Goal: Transaction & Acquisition: Book appointment/travel/reservation

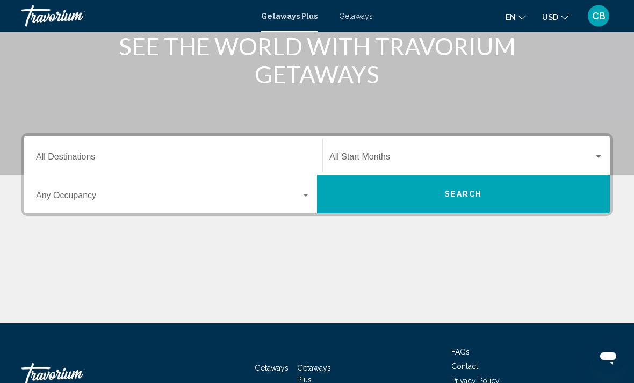
scroll to position [148, 0]
click at [354, 164] on div "Start Month All Start Months" at bounding box center [466, 156] width 274 height 34
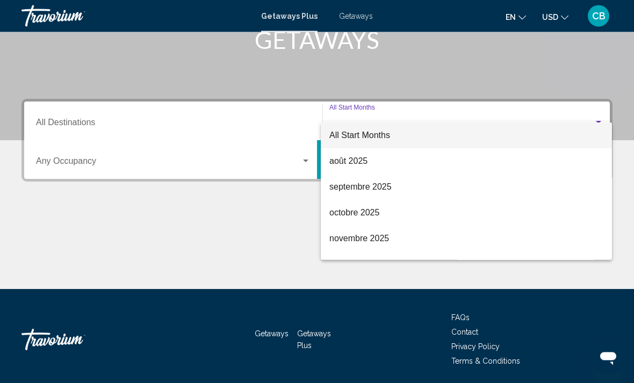
scroll to position [185, 0]
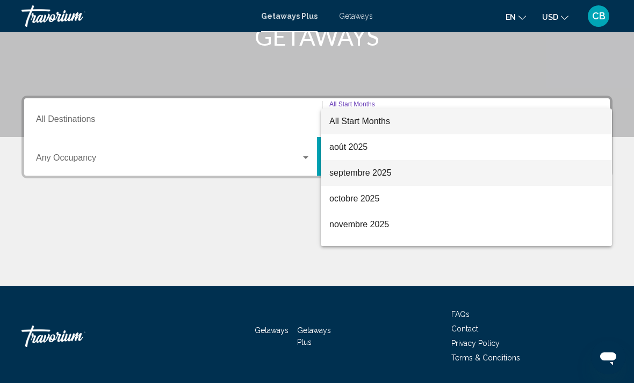
click at [357, 172] on span "septembre 2025" at bounding box center [466, 173] width 274 height 26
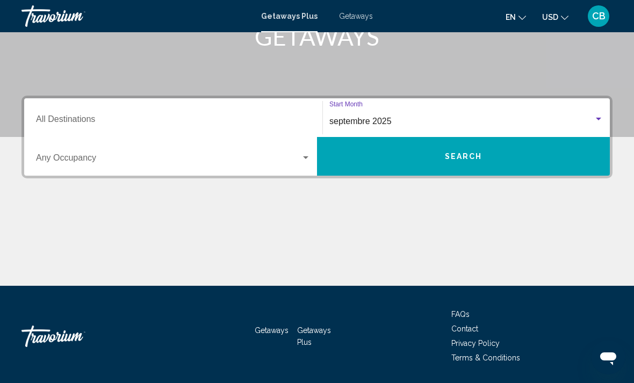
click at [236, 157] on span "Search widget" at bounding box center [168, 160] width 265 height 10
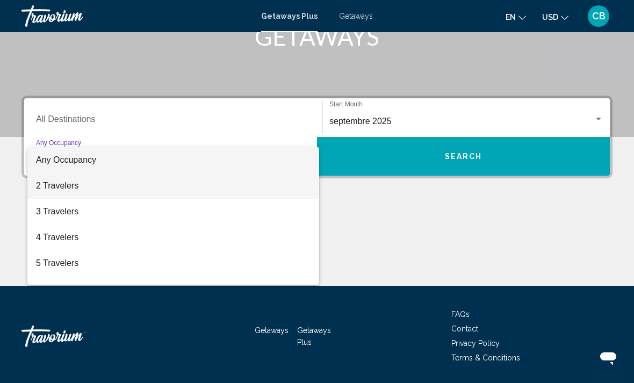
click at [230, 190] on span "2 Travelers" at bounding box center [173, 186] width 274 height 26
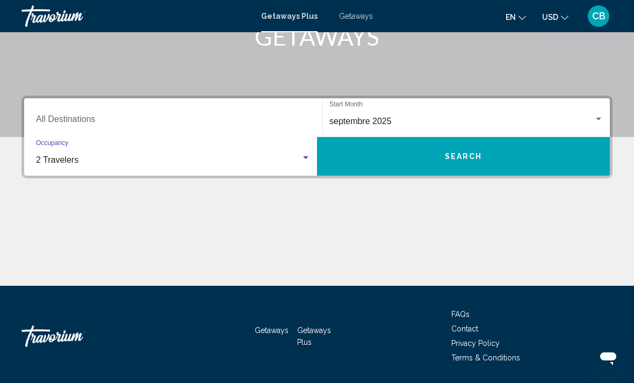
click at [368, 170] on button "Search" at bounding box center [463, 156] width 293 height 39
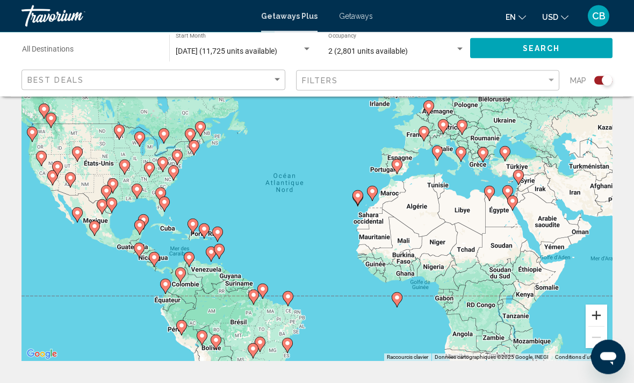
scroll to position [69, 0]
click at [590, 308] on button "Zoom avant" at bounding box center [596, 315] width 21 height 21
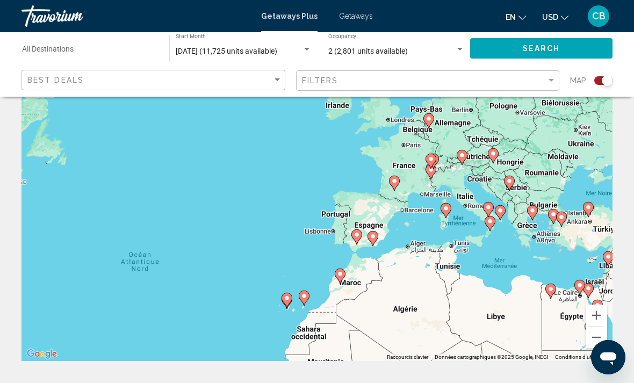
drag, startPoint x: 567, startPoint y: 232, endPoint x: 455, endPoint y: 330, distance: 148.9
click at [455, 330] on div "Pour activer le glissement avec le clavier, appuyez sur Alt+Entrée. Une fois ce…" at bounding box center [316, 200] width 591 height 322
click at [599, 317] on button "Zoom avant" at bounding box center [596, 315] width 21 height 21
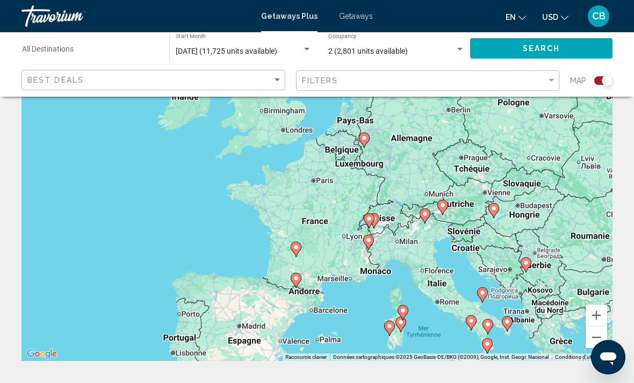
drag, startPoint x: 523, startPoint y: 261, endPoint x: 347, endPoint y: 352, distance: 198.4
click at [347, 352] on div "Pour activer le glissement avec le clavier, appuyez sur Alt+Entrée. Une fois ce…" at bounding box center [316, 200] width 591 height 322
click at [594, 314] on button "Zoom avant" at bounding box center [596, 315] width 21 height 21
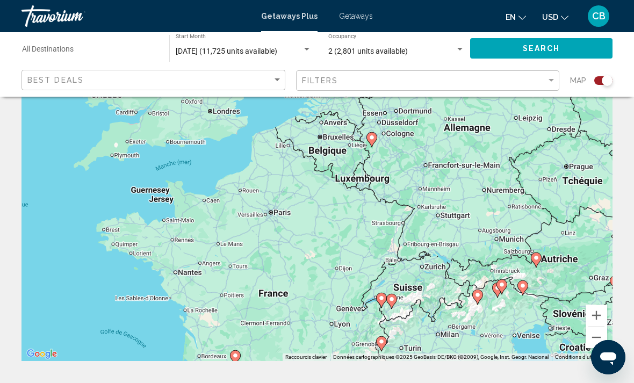
drag, startPoint x: 478, startPoint y: 240, endPoint x: 429, endPoint y: 298, distance: 76.6
click at [429, 298] on div "Pour activer le glissement avec le clavier, appuyez sur Alt+Entrée. Une fois ce…" at bounding box center [316, 200] width 591 height 322
click at [369, 136] on image "Main content" at bounding box center [371, 138] width 6 height 6
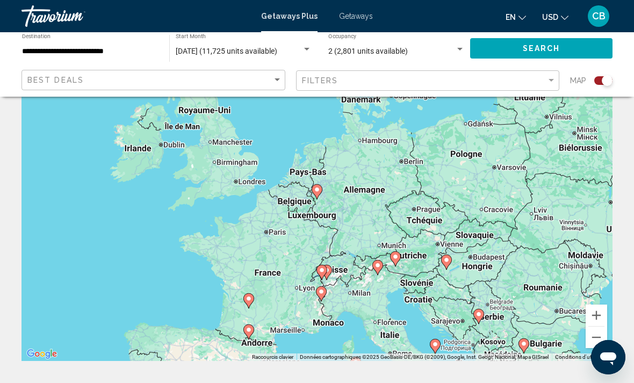
click at [317, 191] on image "Main content" at bounding box center [317, 189] width 6 height 6
type input "**********"
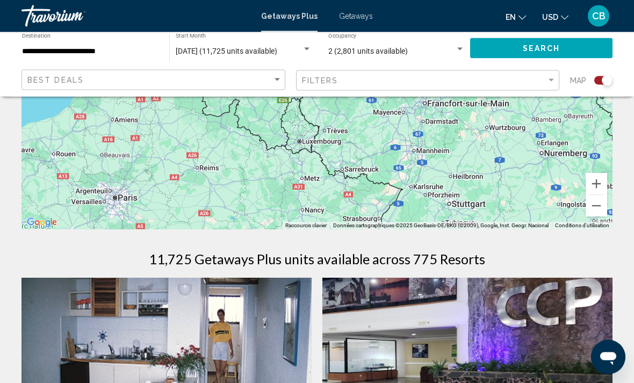
scroll to position [333, 0]
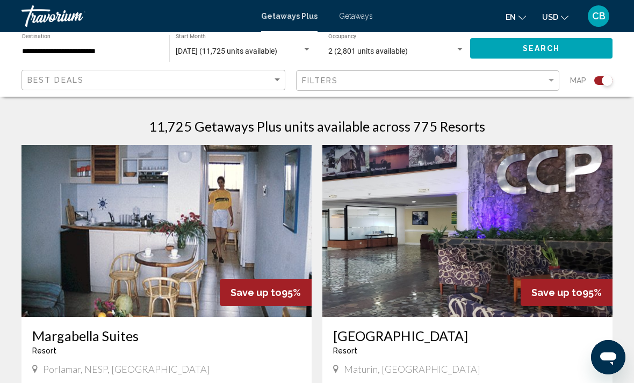
click at [366, 85] on div "Filters" at bounding box center [429, 81] width 255 height 20
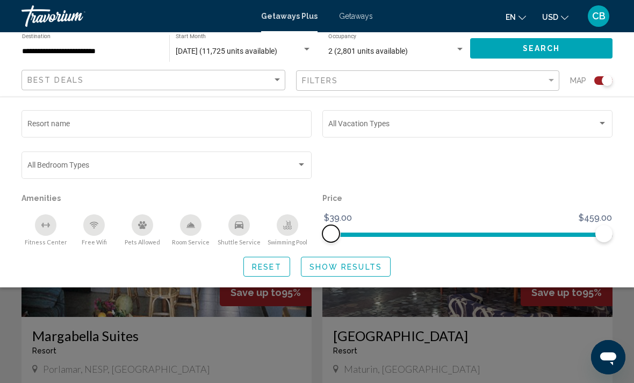
click at [426, 235] on ngx-slider "$39.00 $459.00 $39.00 $459.00" at bounding box center [467, 234] width 290 height 2
drag, startPoint x: 428, startPoint y: 235, endPoint x: 252, endPoint y: 240, distance: 175.7
click at [252, 240] on div "Resort name Vacation Types All Vacation Types Bedroom Types All Bedroom Types A…" at bounding box center [317, 177] width 602 height 138
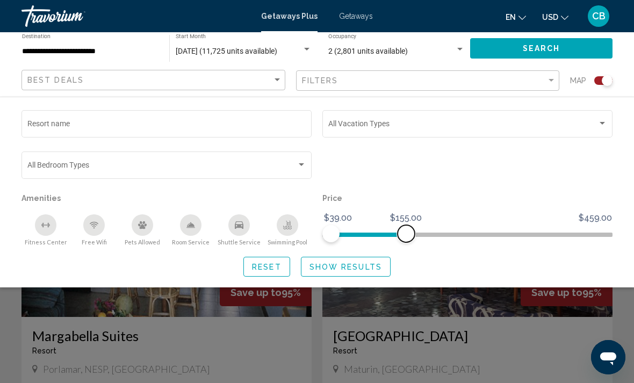
drag, startPoint x: 602, startPoint y: 234, endPoint x: 406, endPoint y: 236, distance: 196.1
click at [406, 236] on span "Search widget" at bounding box center [406, 233] width 17 height 17
click at [367, 258] on button "Show Results" at bounding box center [346, 267] width 90 height 20
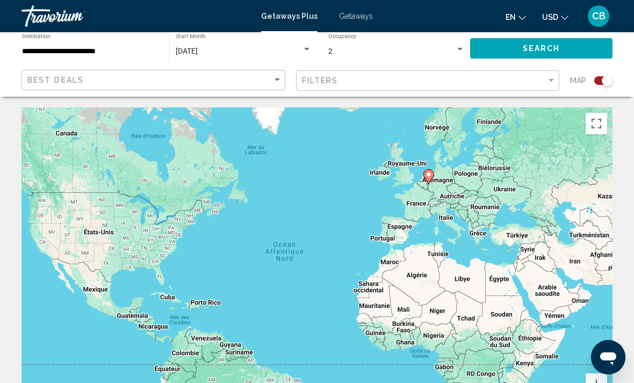
scroll to position [190, 0]
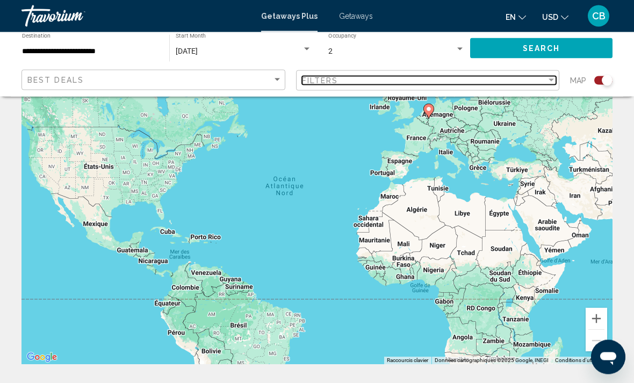
click at [393, 78] on div "Filters" at bounding box center [424, 80] width 245 height 9
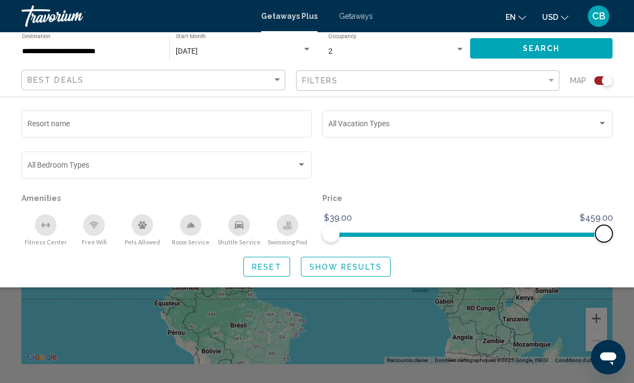
drag, startPoint x: 405, startPoint y: 238, endPoint x: 633, endPoint y: 242, distance: 228.3
click at [633, 242] on div "Resort name Vacation Types All Vacation Types Bedroom Types All Bedroom Types A…" at bounding box center [317, 192] width 634 height 169
click at [363, 269] on span "Show Results" at bounding box center [345, 267] width 73 height 9
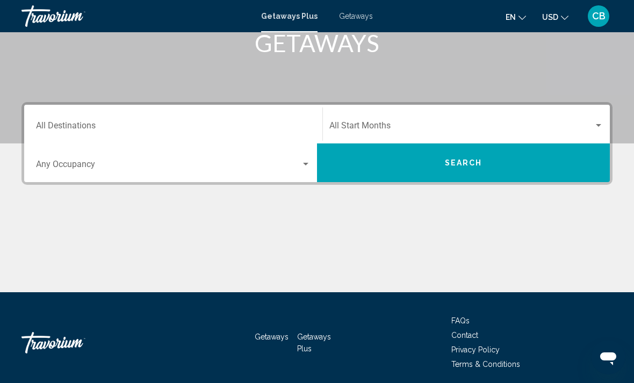
scroll to position [185, 0]
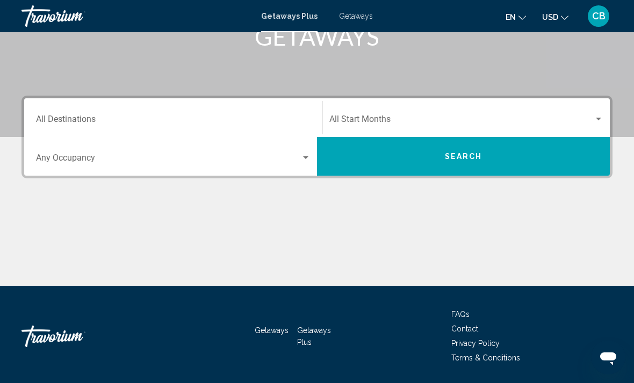
click at [248, 157] on span "Search widget" at bounding box center [168, 160] width 265 height 10
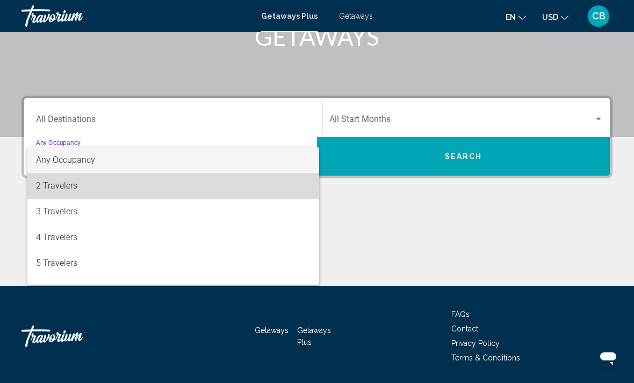
click at [205, 196] on span "2 Travelers" at bounding box center [173, 186] width 274 height 26
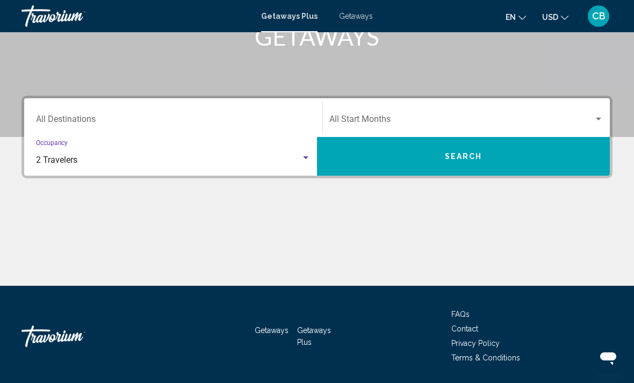
click at [417, 113] on div "Start Month All Start Months" at bounding box center [466, 118] width 274 height 34
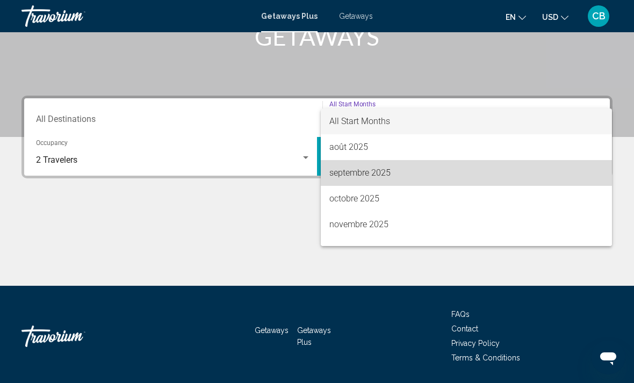
click at [338, 175] on span "septembre 2025" at bounding box center [466, 173] width 274 height 26
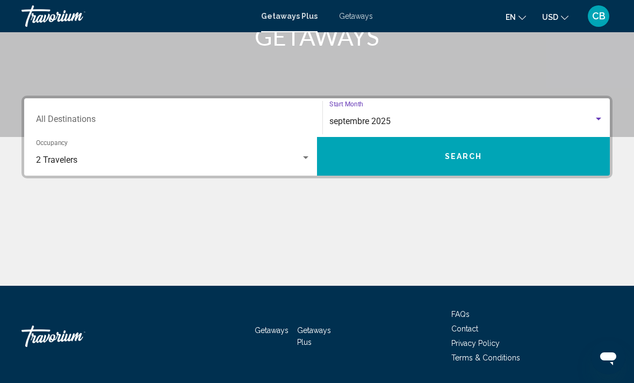
drag, startPoint x: 368, startPoint y: 161, endPoint x: 368, endPoint y: 346, distance: 185.3
click at [368, 161] on button "Search" at bounding box center [463, 156] width 293 height 39
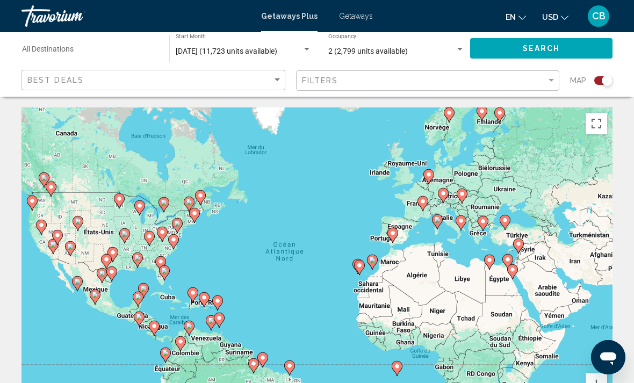
click at [248, 74] on div "Best Deals" at bounding box center [154, 80] width 255 height 20
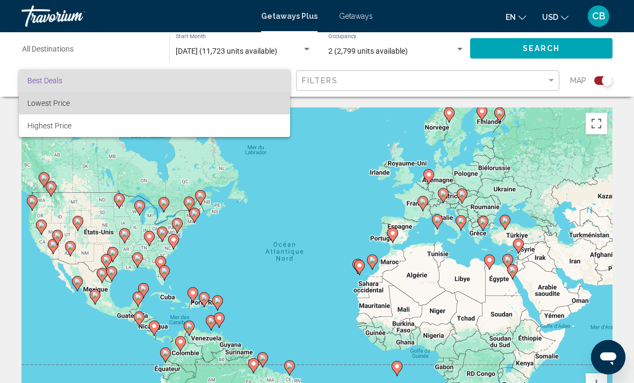
click at [127, 103] on span "Lowest Price" at bounding box center [154, 103] width 254 height 23
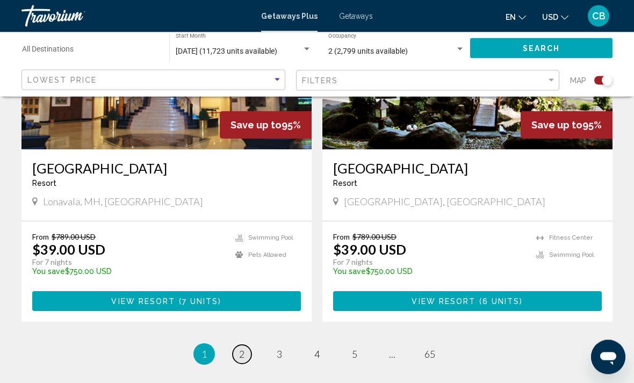
scroll to position [2359, 0]
click at [244, 348] on span "2" at bounding box center [241, 354] width 5 height 12
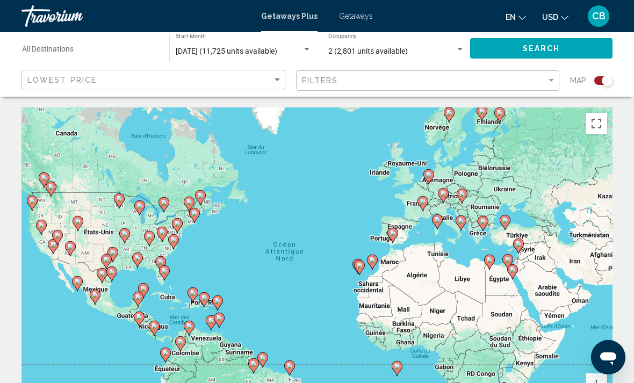
click at [393, 233] on image "Main content" at bounding box center [392, 233] width 6 height 6
type input "**********"
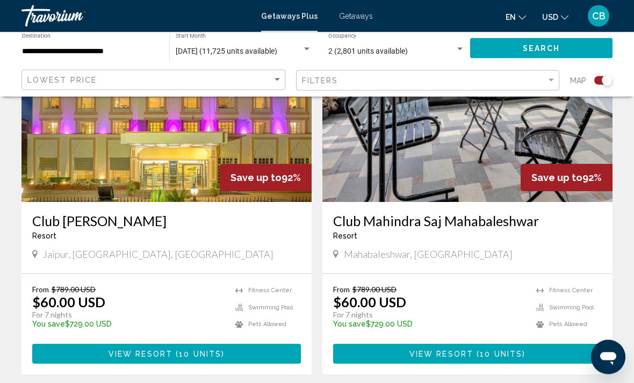
scroll to position [2336, 0]
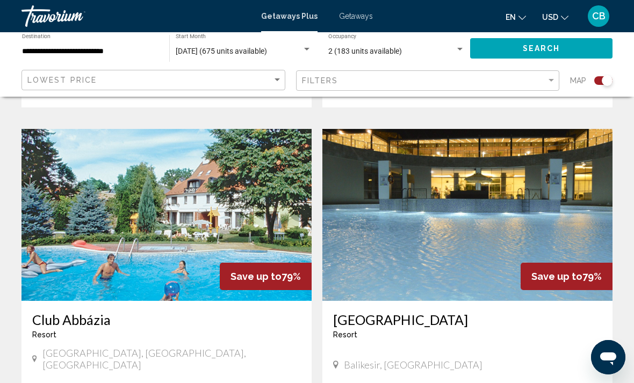
scroll to position [717, 0]
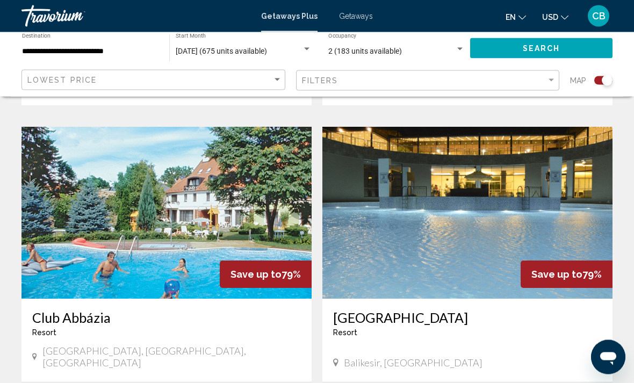
click at [398, 269] on img "Main content" at bounding box center [467, 213] width 290 height 172
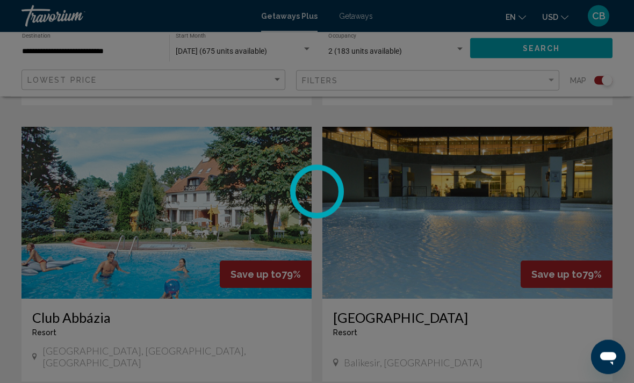
scroll to position [717, 0]
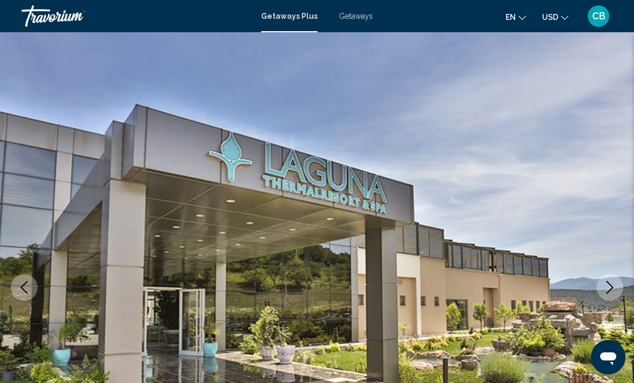
click at [610, 291] on icon "Next image" at bounding box center [609, 287] width 13 height 13
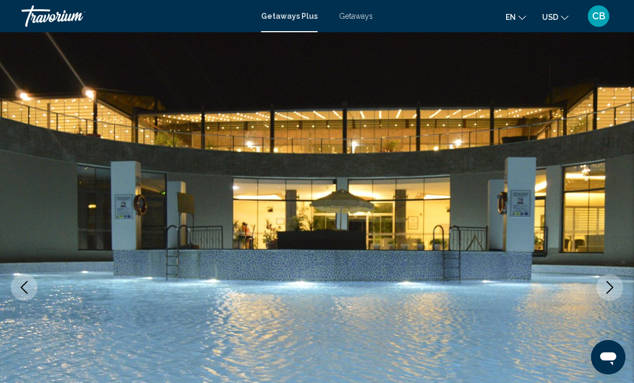
click at [610, 291] on icon "Next image" at bounding box center [609, 287] width 13 height 13
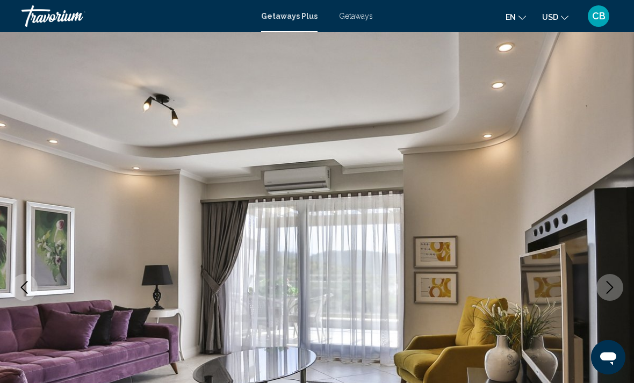
click at [610, 291] on icon "Next image" at bounding box center [609, 287] width 13 height 13
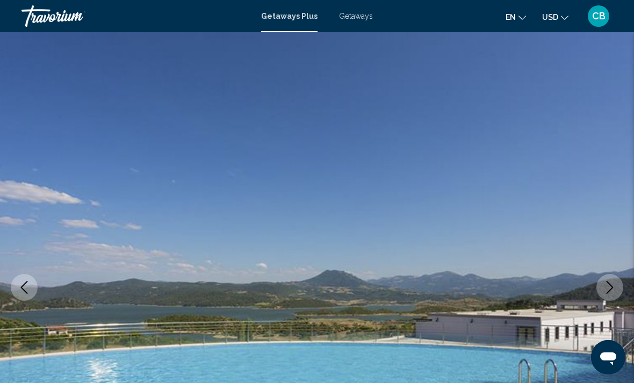
click at [610, 292] on icon "Next image" at bounding box center [609, 287] width 13 height 13
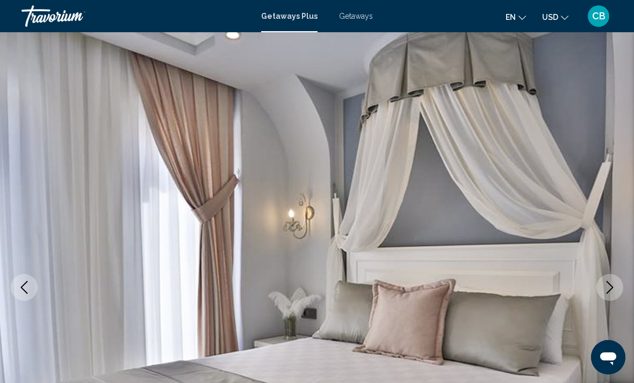
click at [611, 293] on icon "Next image" at bounding box center [609, 287] width 13 height 13
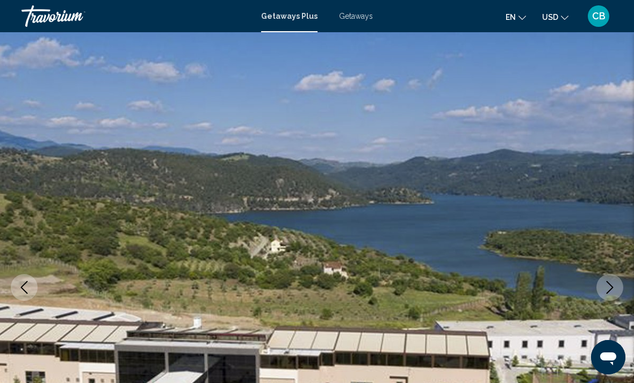
click at [611, 293] on icon "Next image" at bounding box center [609, 287] width 13 height 13
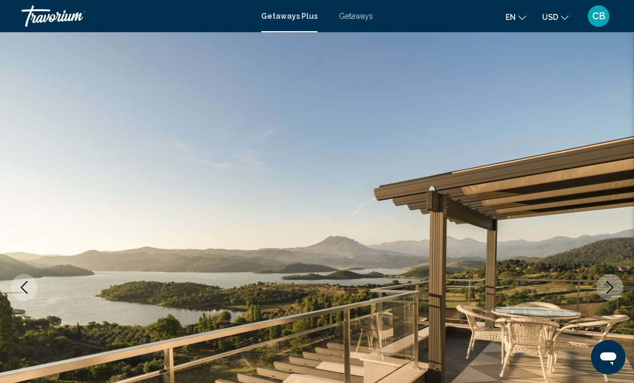
click at [611, 294] on button "Next image" at bounding box center [609, 287] width 27 height 27
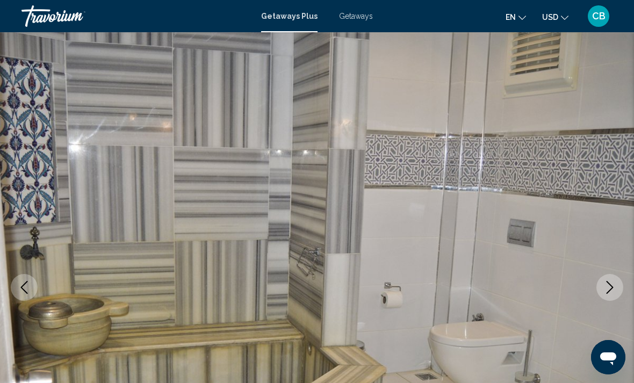
click at [611, 294] on button "Next image" at bounding box center [609, 287] width 27 height 27
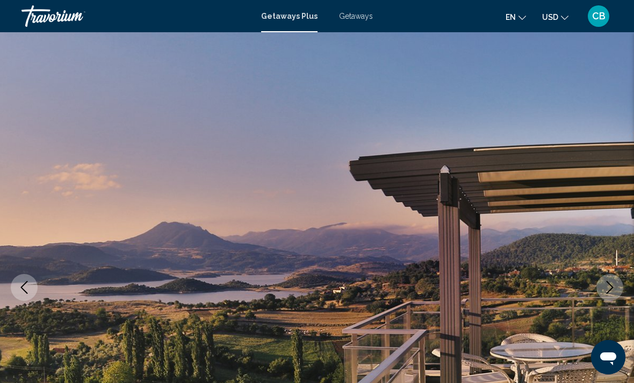
click at [611, 294] on button "Next image" at bounding box center [609, 287] width 27 height 27
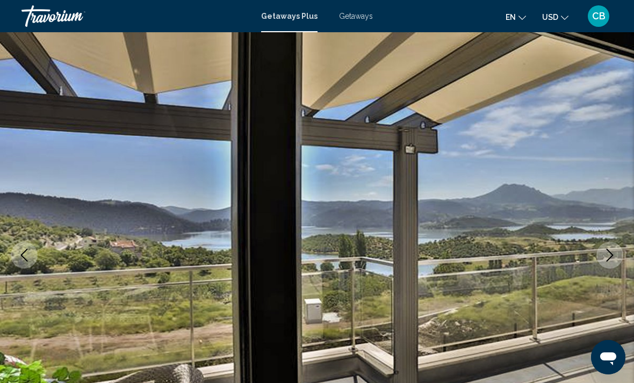
scroll to position [34, 0]
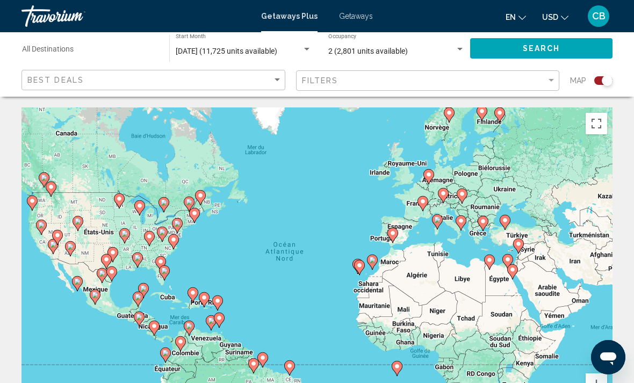
click at [79, 54] on input "Destination All Destinations" at bounding box center [90, 51] width 136 height 9
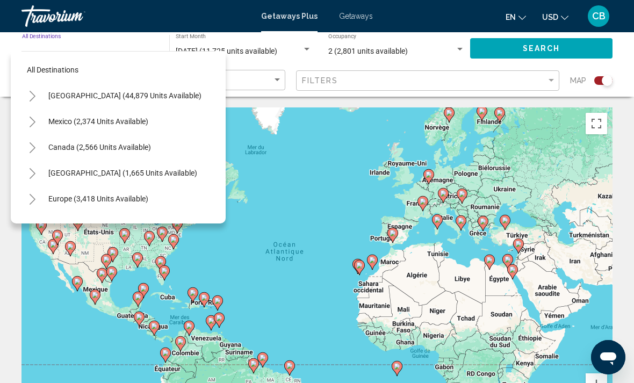
click at [107, 192] on button "Europe (3,418 units available)" at bounding box center [98, 198] width 111 height 25
type input "**********"
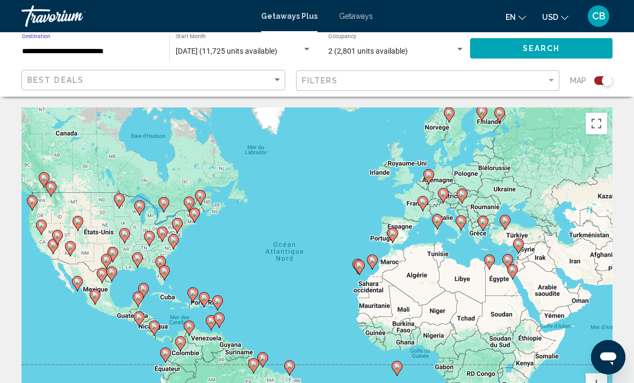
click at [594, 52] on button "Search" at bounding box center [541, 48] width 142 height 20
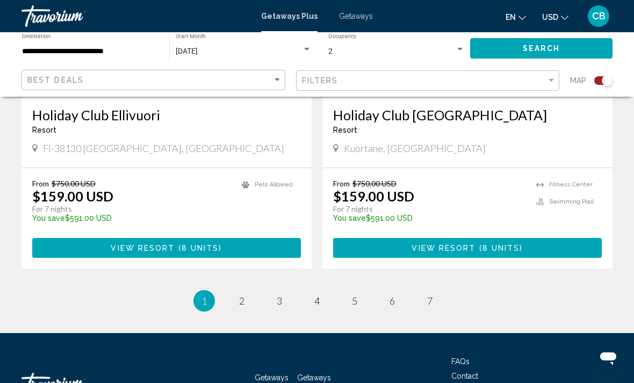
scroll to position [2432, 0]
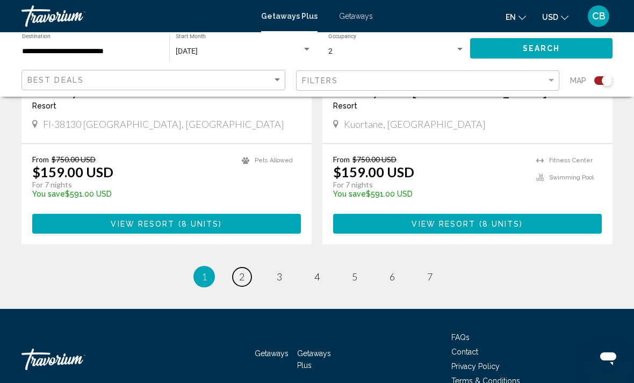
click at [247, 268] on link "page 2" at bounding box center [242, 277] width 19 height 19
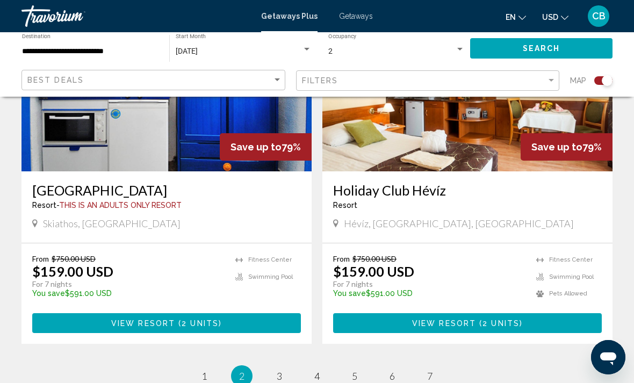
scroll to position [2432, 0]
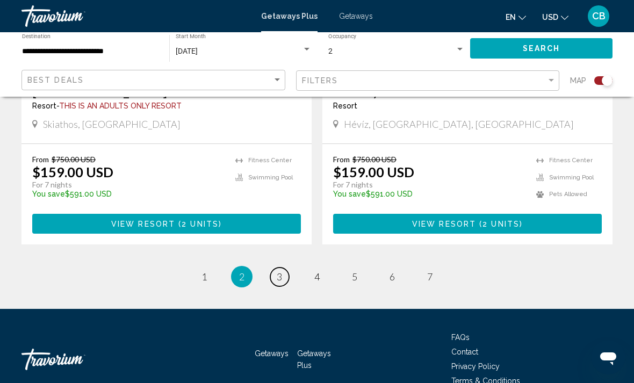
click at [281, 271] on span "3" at bounding box center [279, 277] width 5 height 12
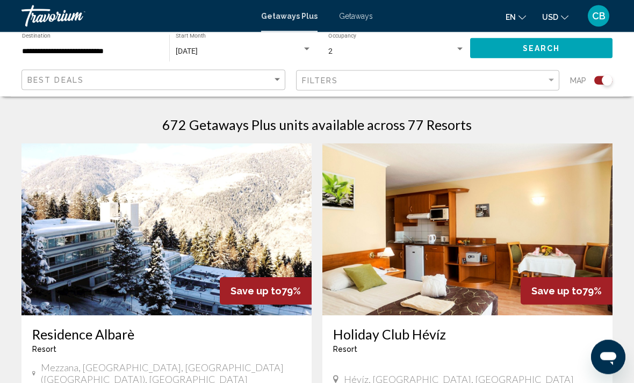
scroll to position [341, 0]
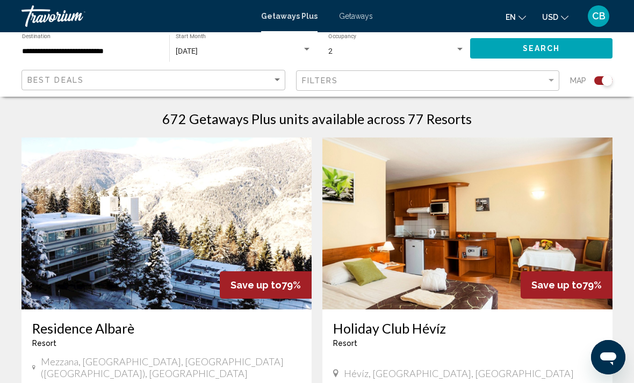
click at [160, 264] on img "Main content" at bounding box center [166, 224] width 290 height 172
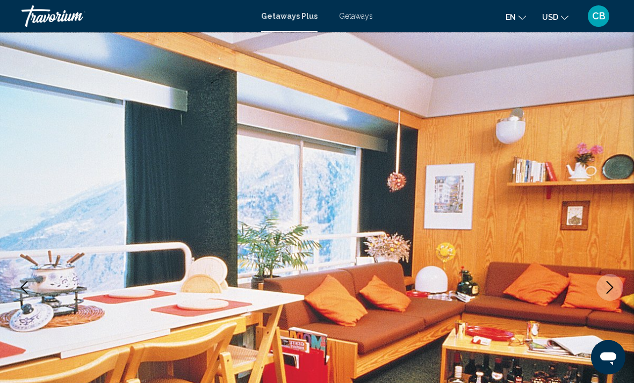
click at [613, 291] on icon "Next image" at bounding box center [609, 287] width 13 height 13
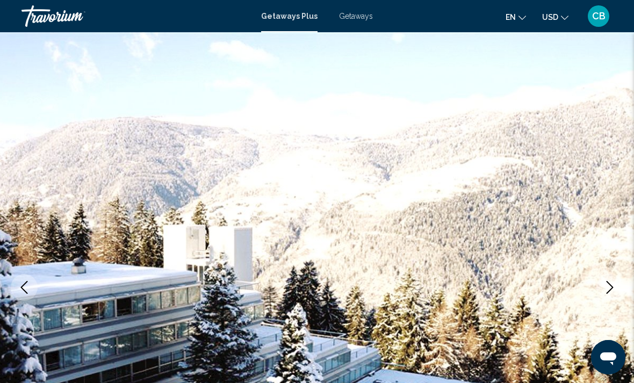
click at [613, 291] on icon "Next image" at bounding box center [609, 287] width 13 height 13
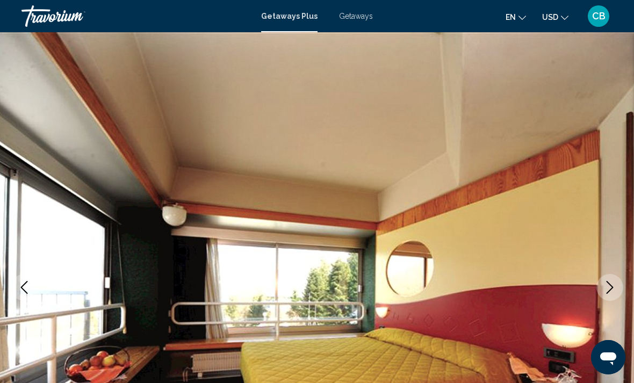
click at [613, 291] on icon "Next image" at bounding box center [609, 287] width 13 height 13
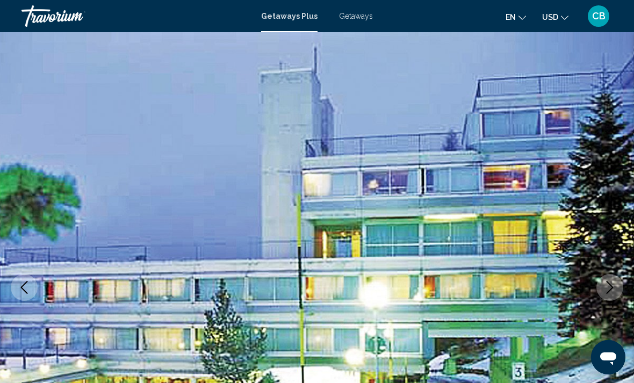
click at [613, 291] on icon "Next image" at bounding box center [609, 287] width 13 height 13
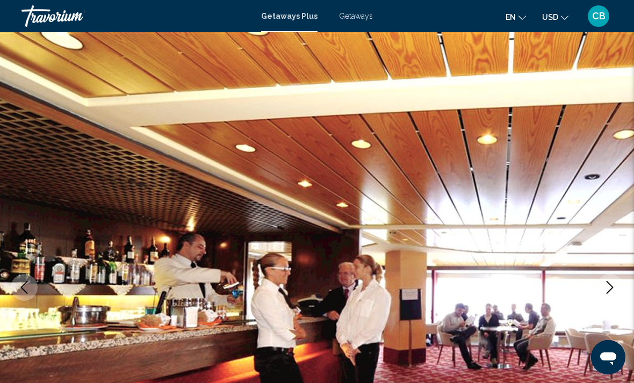
click at [613, 291] on icon "Next image" at bounding box center [609, 287] width 13 height 13
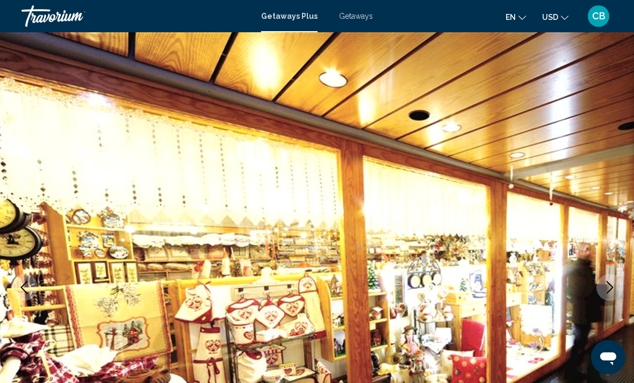
click at [613, 291] on icon "Next image" at bounding box center [609, 287] width 13 height 13
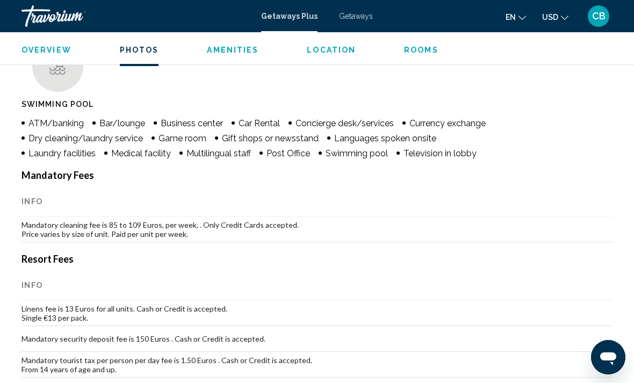
scroll to position [1177, 0]
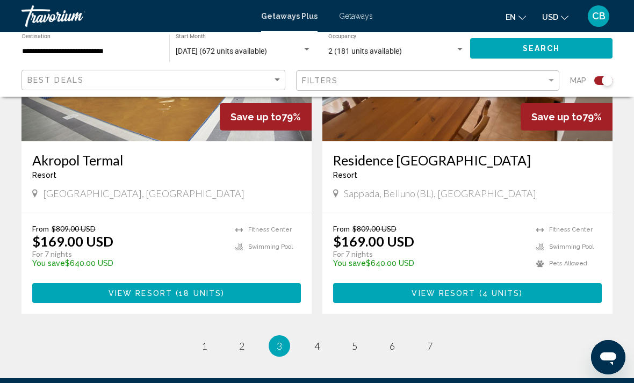
scroll to position [2432, 0]
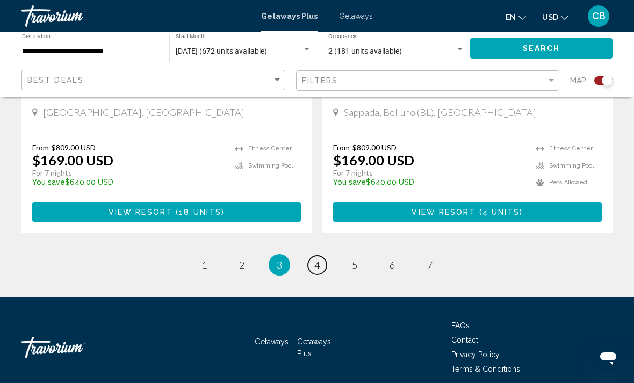
click at [317, 259] on span "4" at bounding box center [316, 265] width 5 height 12
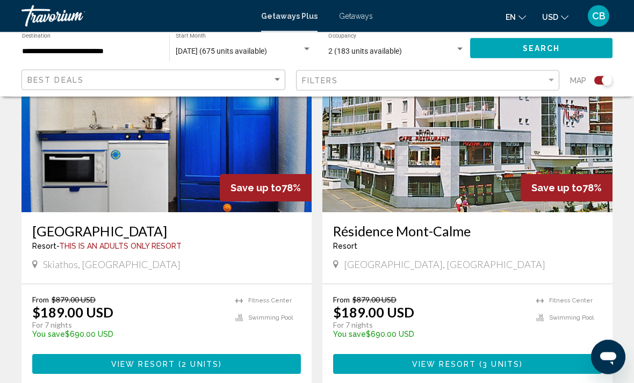
scroll to position [2432, 0]
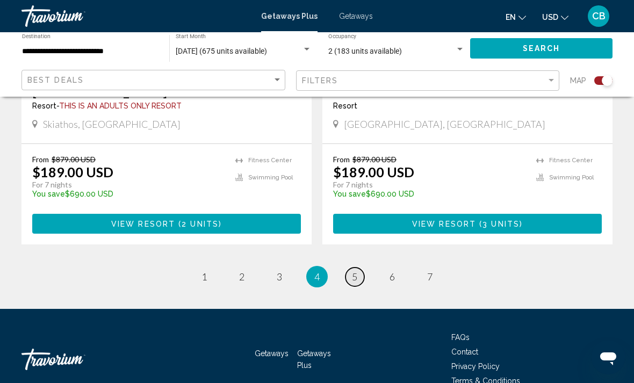
click at [357, 271] on span "5" at bounding box center [354, 277] width 5 height 12
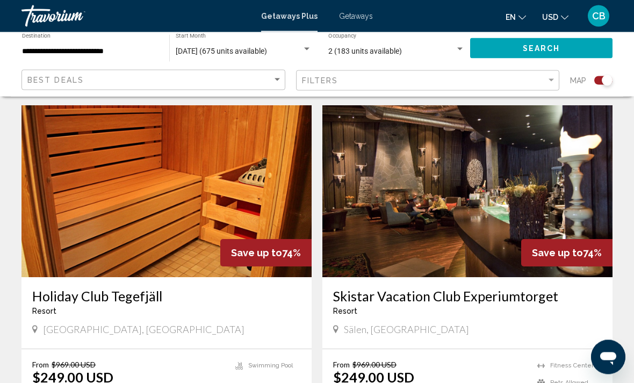
scroll to position [1105, 0]
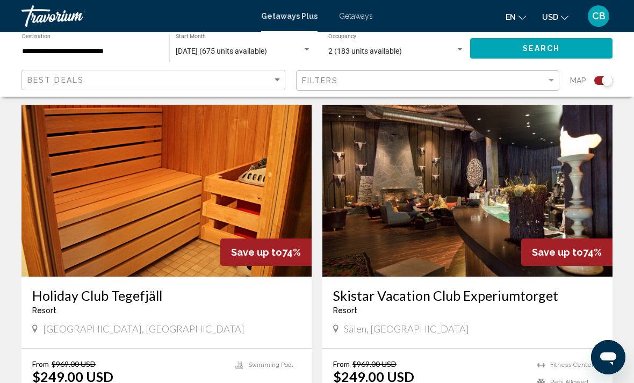
click at [516, 200] on img "Main content" at bounding box center [467, 191] width 290 height 172
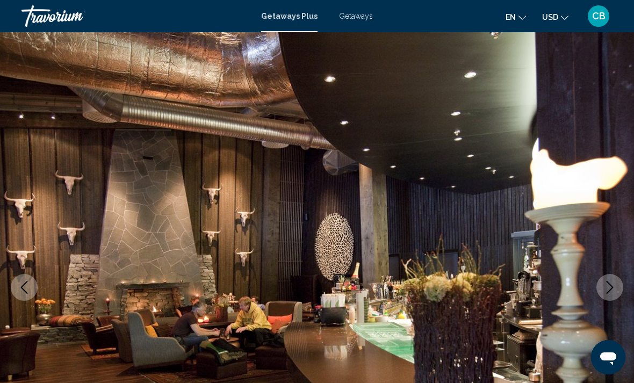
click at [602, 289] on button "Next image" at bounding box center [609, 287] width 27 height 27
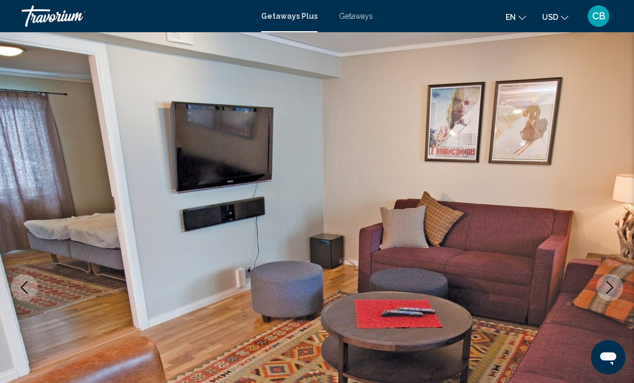
click at [606, 287] on icon "Next image" at bounding box center [609, 287] width 13 height 13
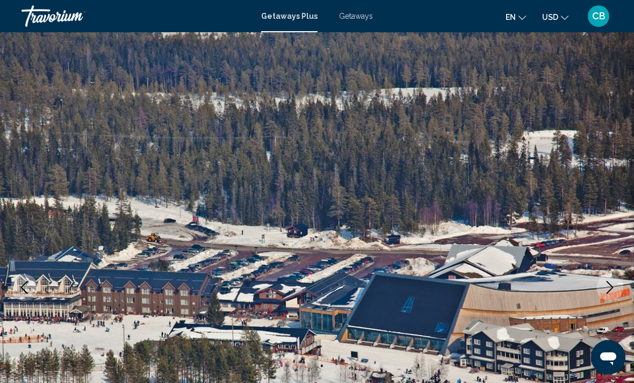
click at [607, 287] on icon "Next image" at bounding box center [609, 287] width 13 height 13
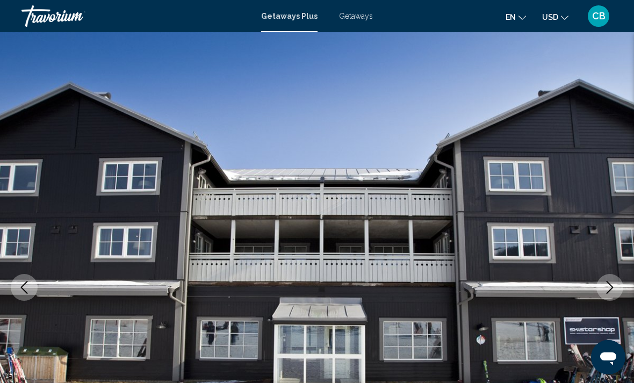
click at [607, 286] on icon "Next image" at bounding box center [609, 287] width 13 height 13
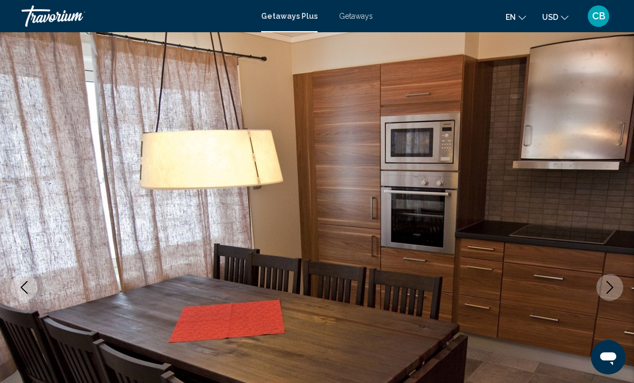
click at [610, 286] on icon "Next image" at bounding box center [609, 287] width 13 height 13
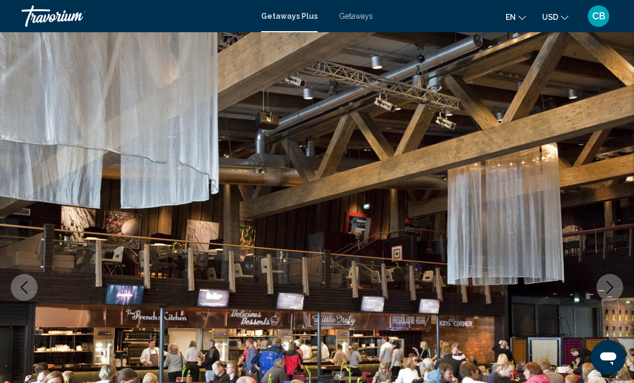
click at [606, 288] on icon "Next image" at bounding box center [609, 287] width 13 height 13
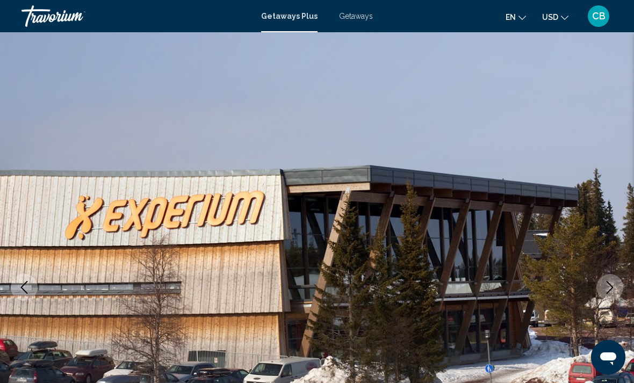
click at [610, 288] on icon "Next image" at bounding box center [609, 287] width 13 height 13
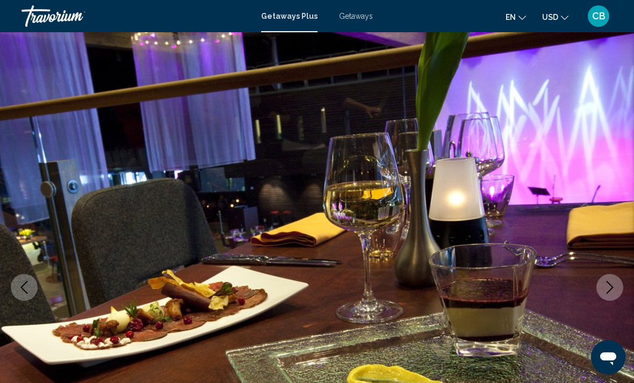
click at [611, 286] on icon "Next image" at bounding box center [609, 287] width 7 height 13
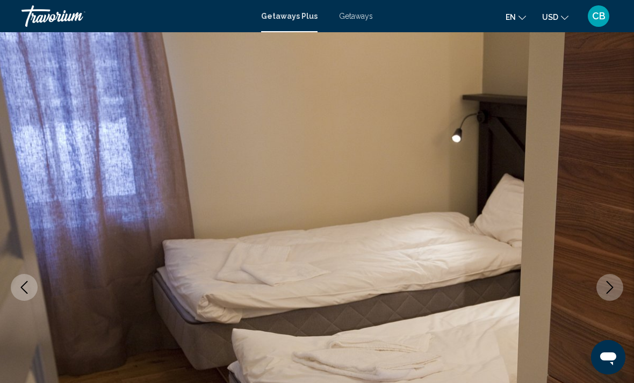
click at [611, 284] on icon "Next image" at bounding box center [609, 287] width 13 height 13
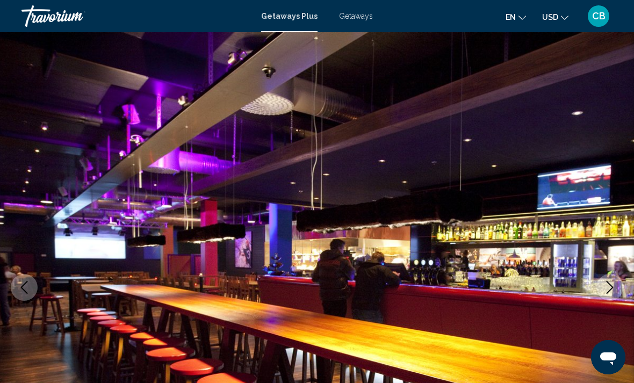
scroll to position [34, 0]
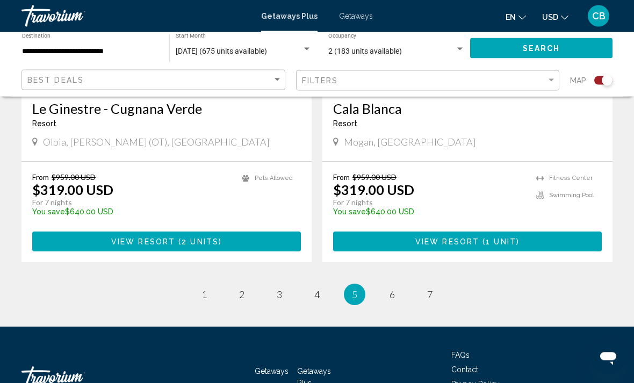
scroll to position [2432, 0]
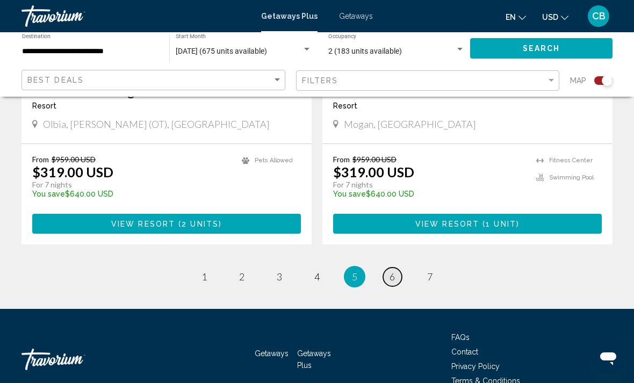
click at [401, 268] on link "page 6" at bounding box center [392, 277] width 19 height 19
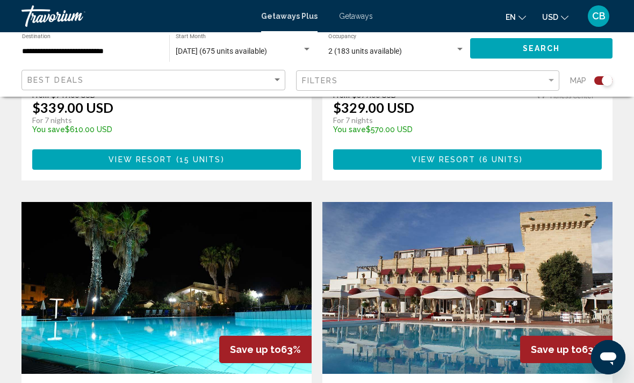
scroll to position [2150, 0]
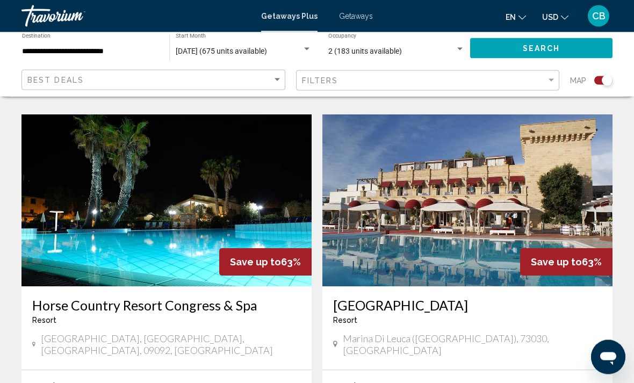
click at [218, 204] on img "Main content" at bounding box center [166, 201] width 290 height 172
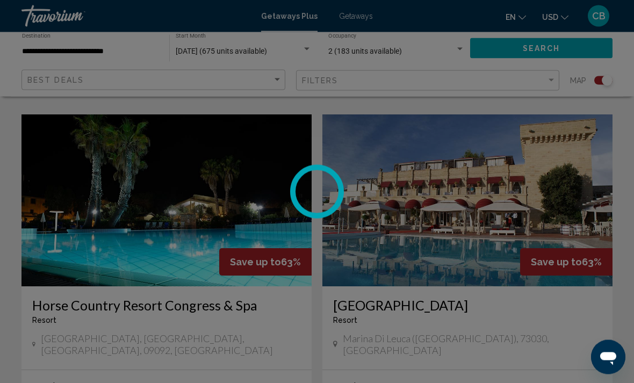
scroll to position [2234, 0]
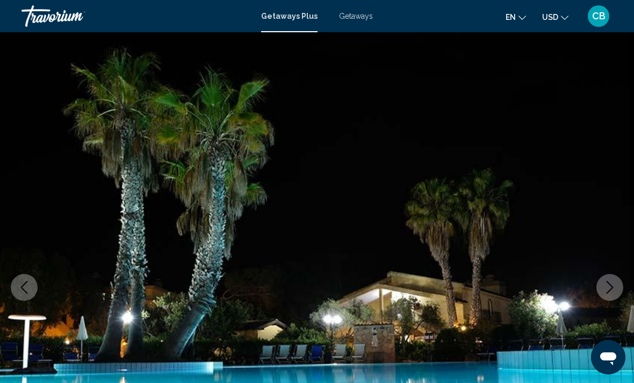
click at [616, 289] on button "Next image" at bounding box center [609, 287] width 27 height 27
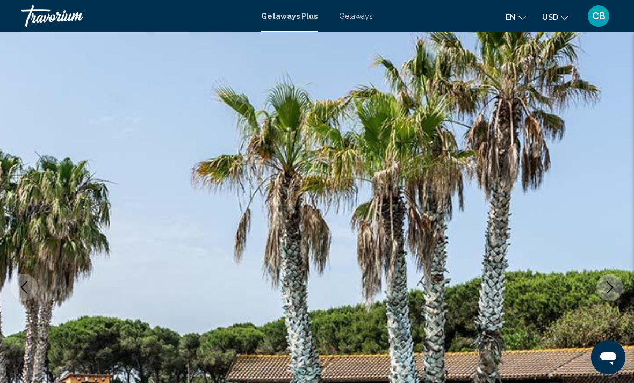
click at [608, 289] on icon "Next image" at bounding box center [609, 287] width 13 height 13
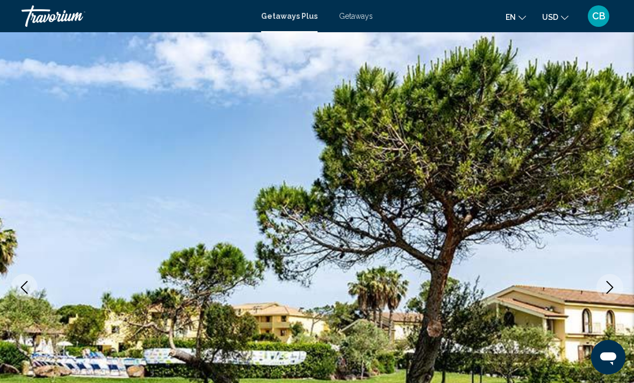
click at [611, 285] on icon "Next image" at bounding box center [609, 287] width 13 height 13
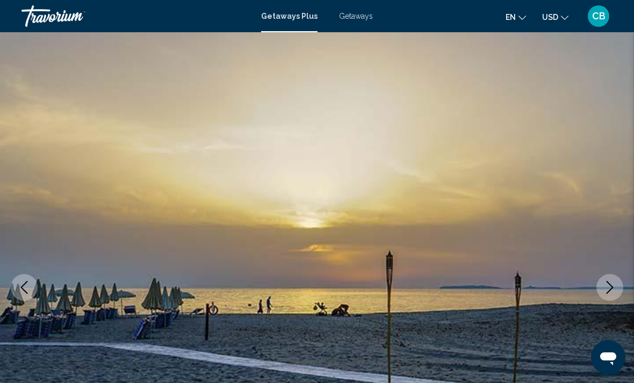
click at [606, 286] on icon "Next image" at bounding box center [609, 287] width 13 height 13
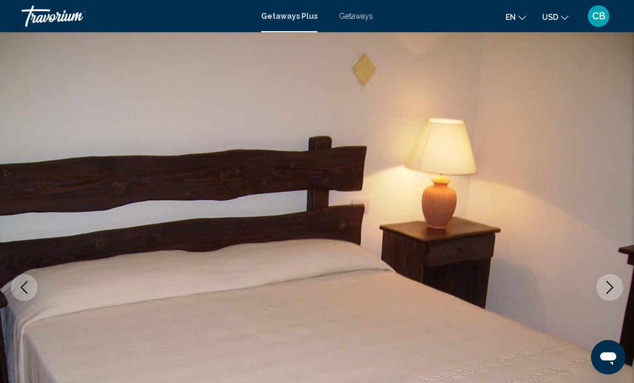
click at [603, 284] on icon "Next image" at bounding box center [609, 287] width 13 height 13
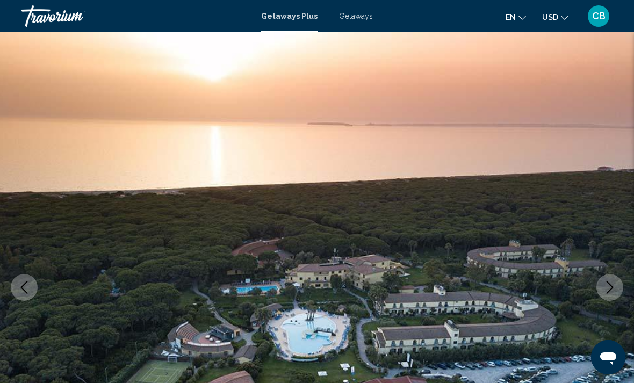
click at [602, 283] on button "Next image" at bounding box center [609, 287] width 27 height 27
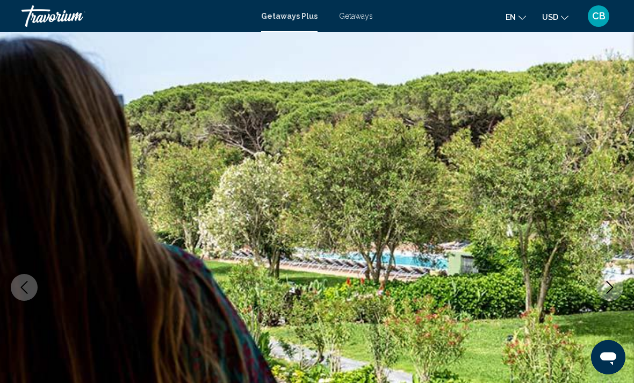
click at [605, 282] on icon "Next image" at bounding box center [609, 287] width 13 height 13
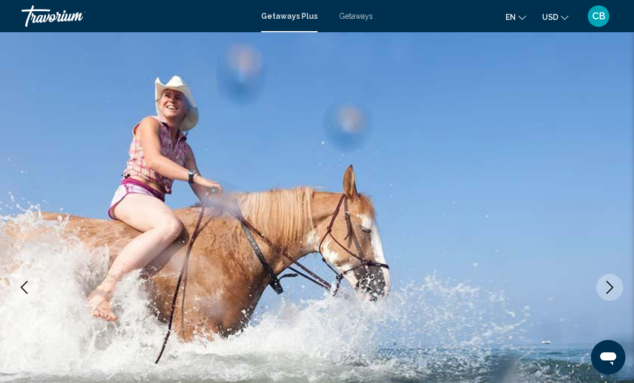
click at [605, 281] on icon "Next image" at bounding box center [609, 287] width 13 height 13
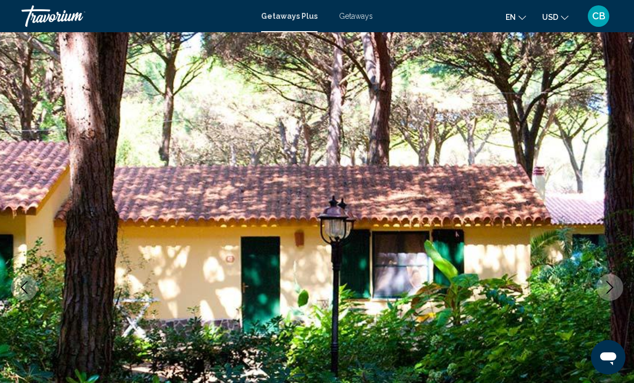
click at [605, 280] on button "Next image" at bounding box center [609, 287] width 27 height 27
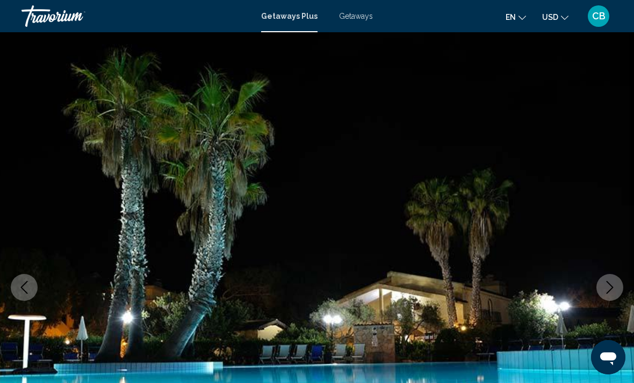
scroll to position [34, 0]
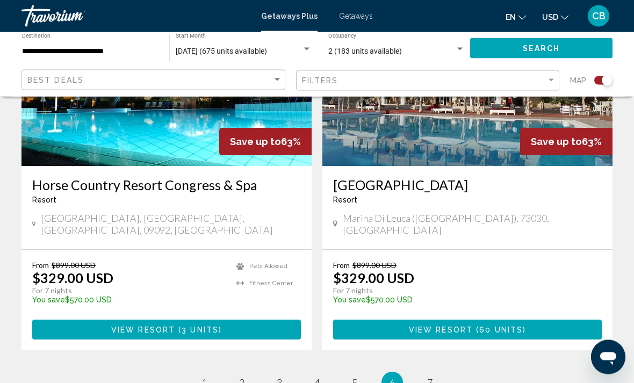
scroll to position [2365, 0]
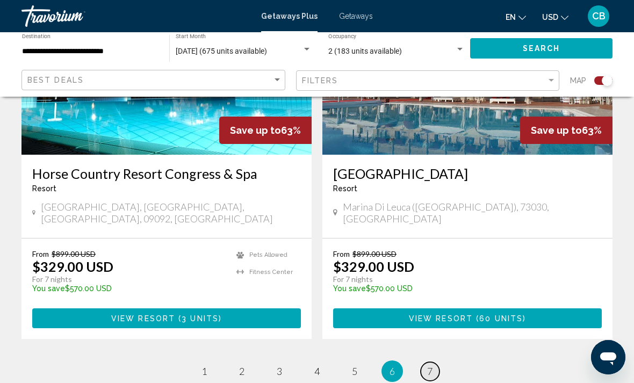
click at [431, 365] on span "7" at bounding box center [429, 371] width 5 height 12
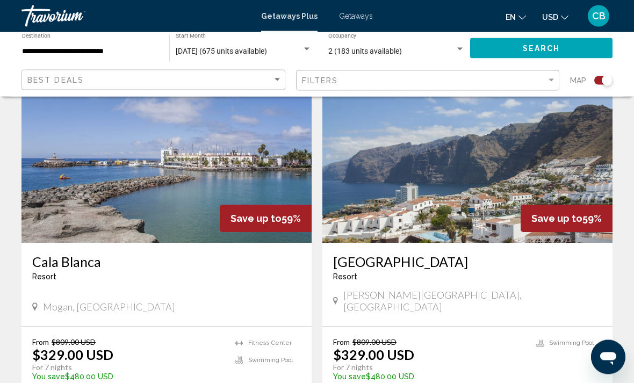
scroll to position [407, 0]
click at [449, 192] on img "Main content" at bounding box center [467, 157] width 290 height 172
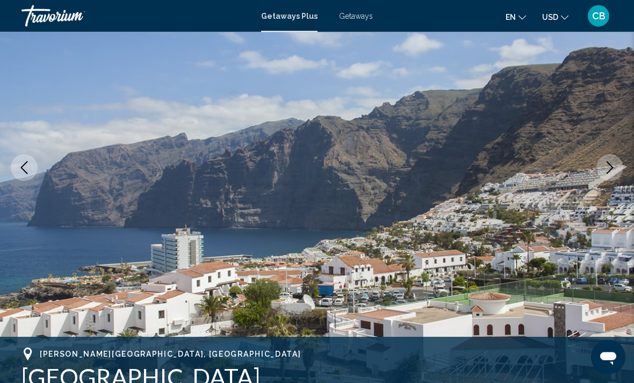
scroll to position [120, 0]
click at [613, 166] on icon "Next image" at bounding box center [609, 167] width 13 height 13
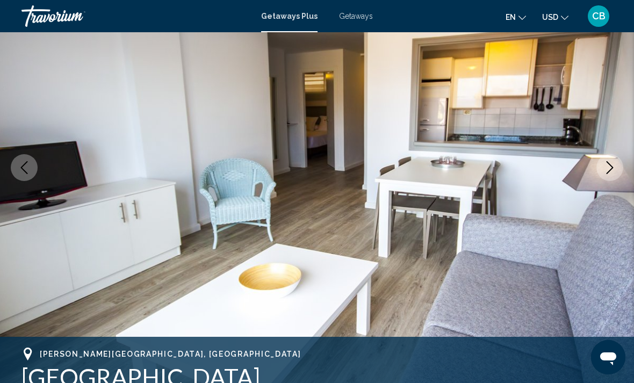
click at [617, 167] on button "Next image" at bounding box center [609, 167] width 27 height 27
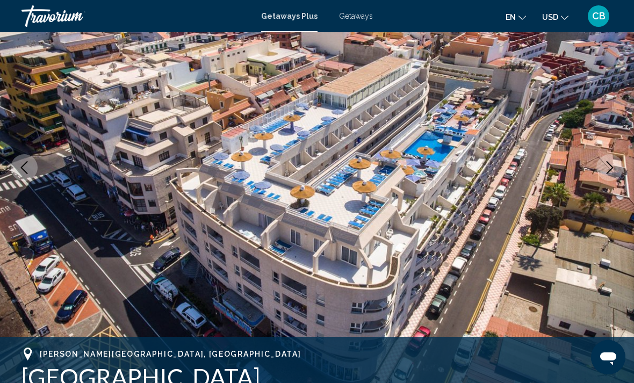
click at [612, 174] on icon "Next image" at bounding box center [609, 167] width 13 height 13
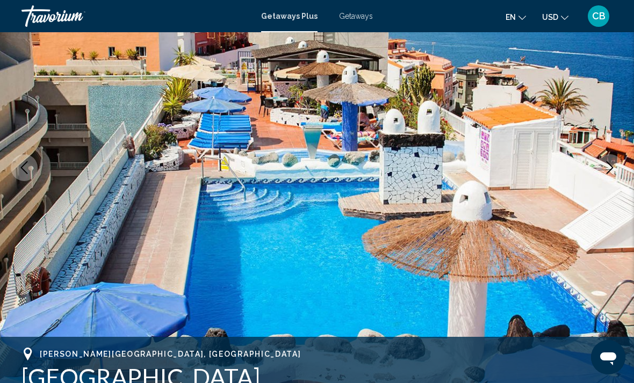
click at [611, 168] on icon "Next image" at bounding box center [609, 167] width 13 height 13
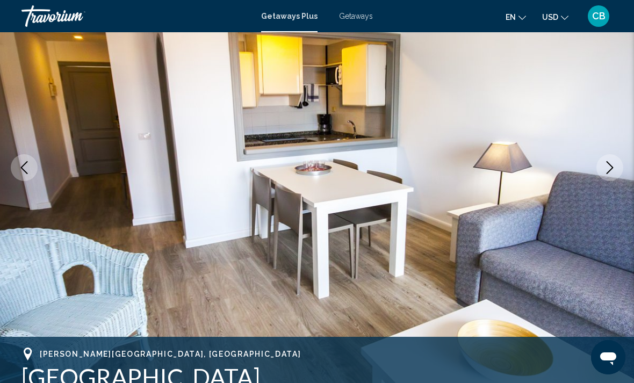
click at [609, 168] on icon "Next image" at bounding box center [609, 167] width 13 height 13
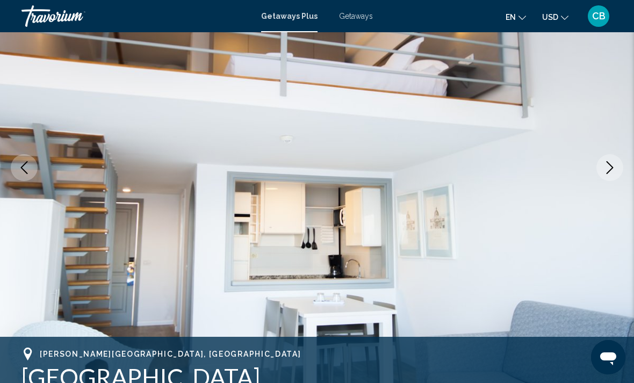
click at [609, 163] on icon "Next image" at bounding box center [609, 167] width 13 height 13
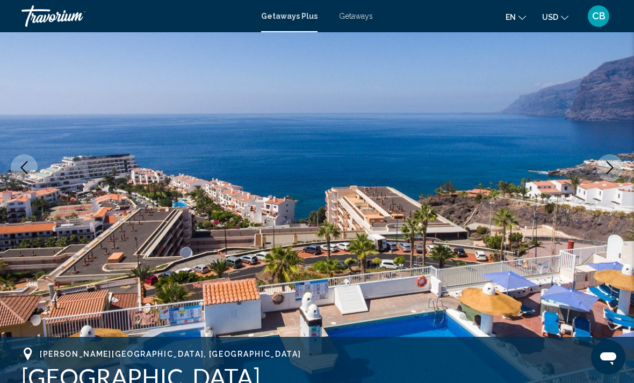
click at [607, 164] on icon "Next image" at bounding box center [609, 167] width 13 height 13
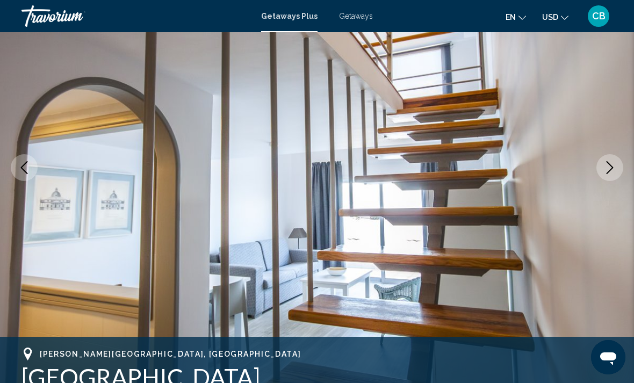
click at [608, 164] on icon "Next image" at bounding box center [609, 167] width 13 height 13
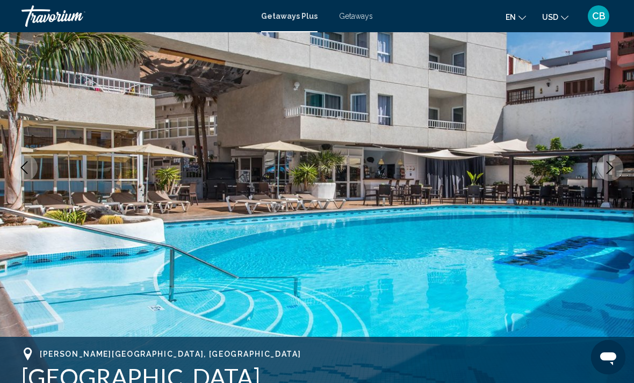
click at [608, 162] on icon "Next image" at bounding box center [609, 167] width 13 height 13
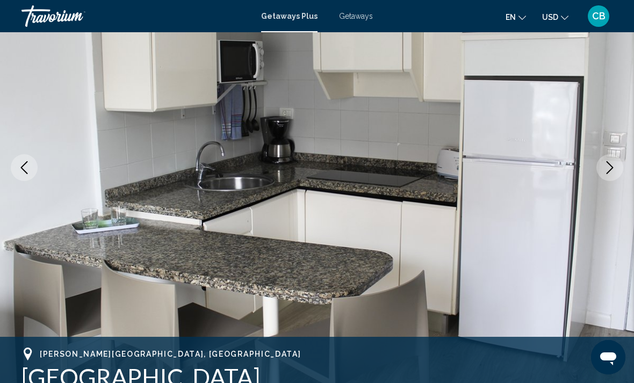
click at [612, 159] on button "Next image" at bounding box center [609, 167] width 27 height 27
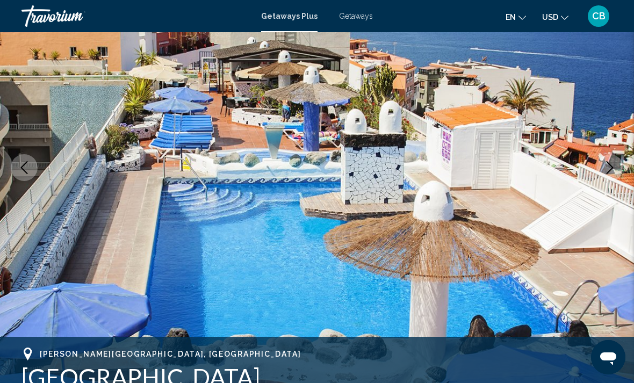
click at [612, 162] on icon "Next image" at bounding box center [609, 167] width 13 height 13
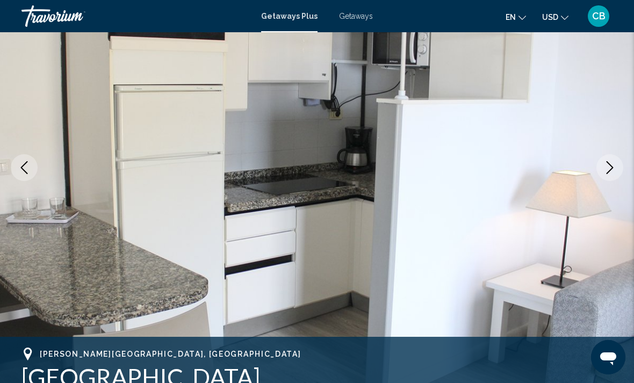
click at [615, 158] on button "Next image" at bounding box center [609, 167] width 27 height 27
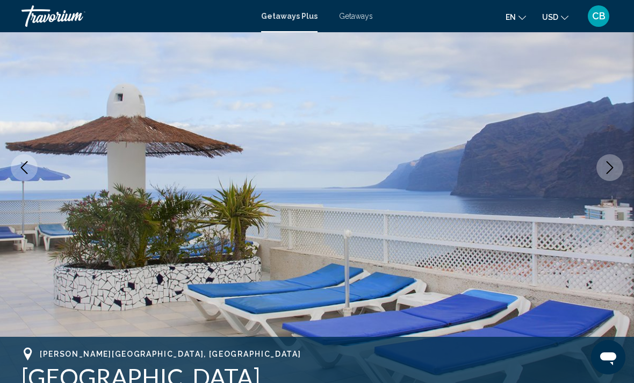
click at [613, 158] on button "Next image" at bounding box center [609, 167] width 27 height 27
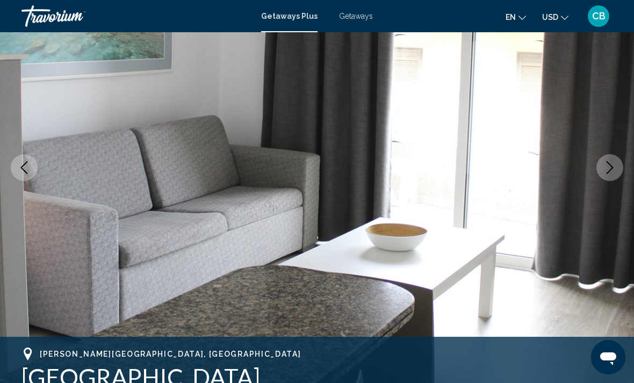
click at [615, 158] on button "Next image" at bounding box center [609, 167] width 27 height 27
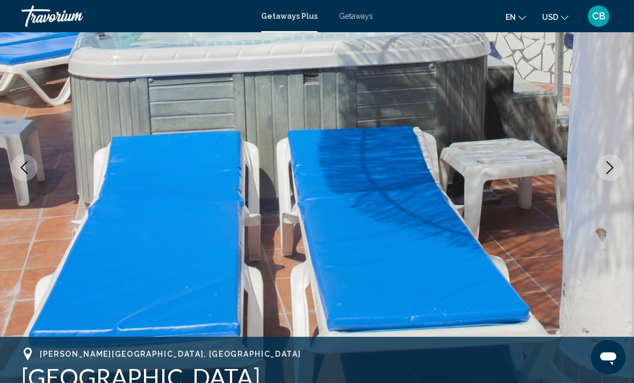
click at [615, 157] on button "Next image" at bounding box center [609, 167] width 27 height 27
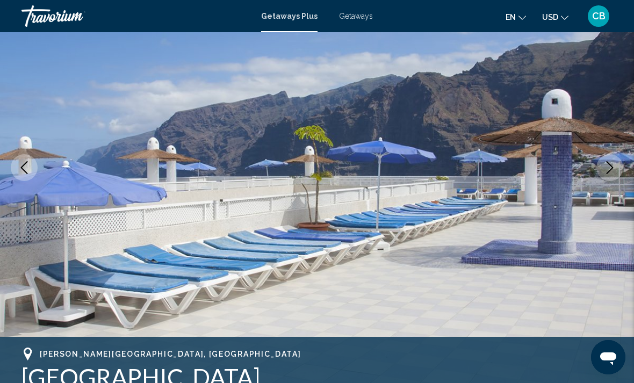
click at [612, 158] on button "Next image" at bounding box center [609, 167] width 27 height 27
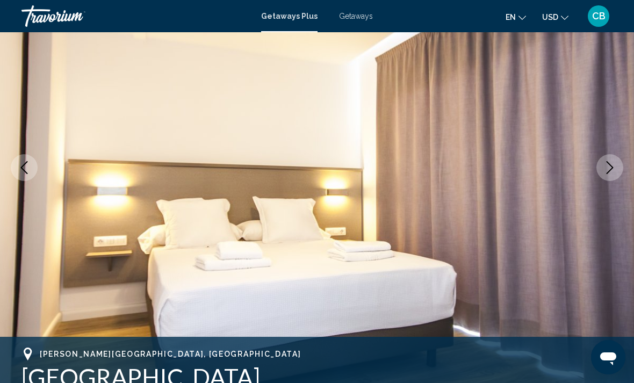
click at [611, 163] on icon "Next image" at bounding box center [609, 167] width 13 height 13
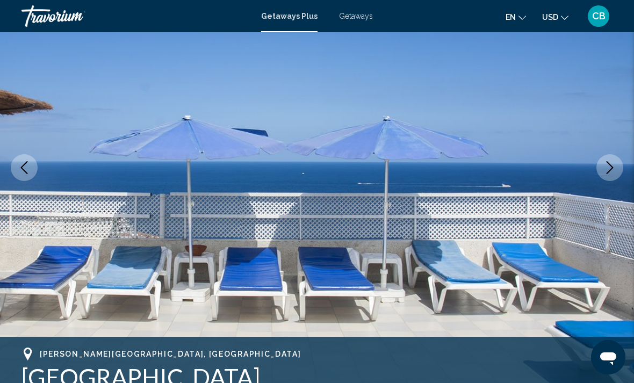
click at [612, 164] on icon "Next image" at bounding box center [609, 167] width 13 height 13
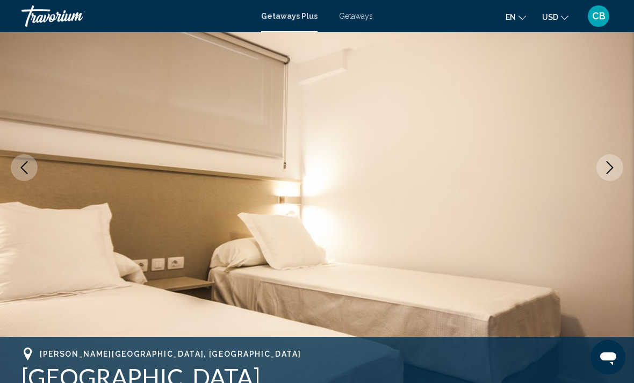
click at [615, 161] on button "Next image" at bounding box center [609, 167] width 27 height 27
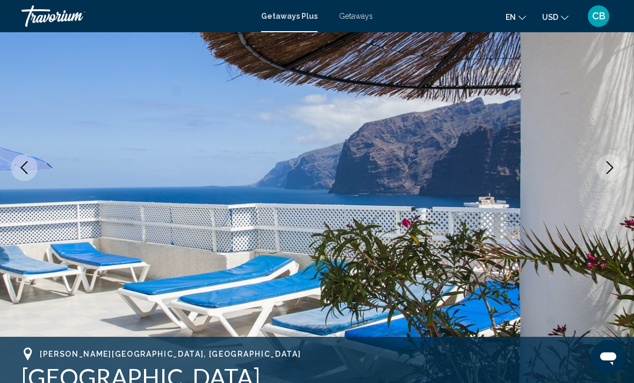
click at [613, 161] on icon "Next image" at bounding box center [609, 167] width 13 height 13
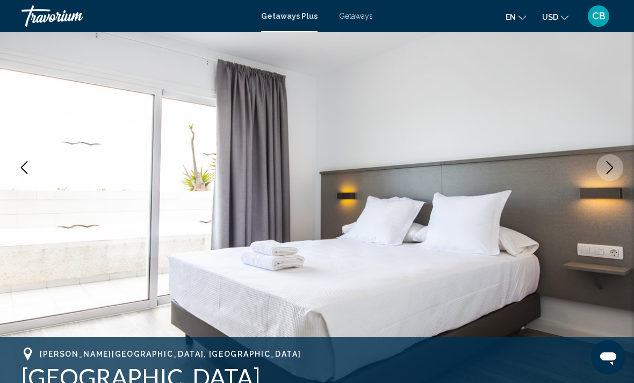
click at [613, 163] on icon "Next image" at bounding box center [609, 167] width 13 height 13
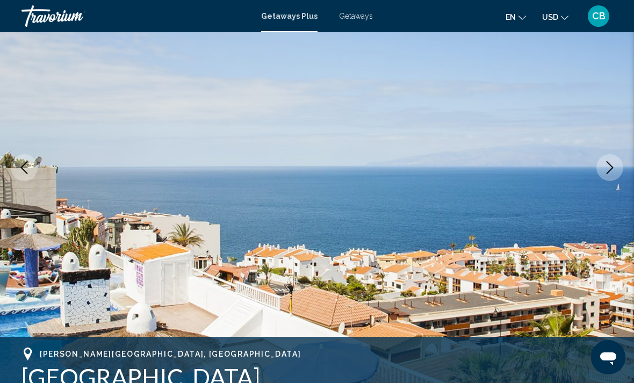
click at [613, 164] on icon "Next image" at bounding box center [609, 167] width 13 height 13
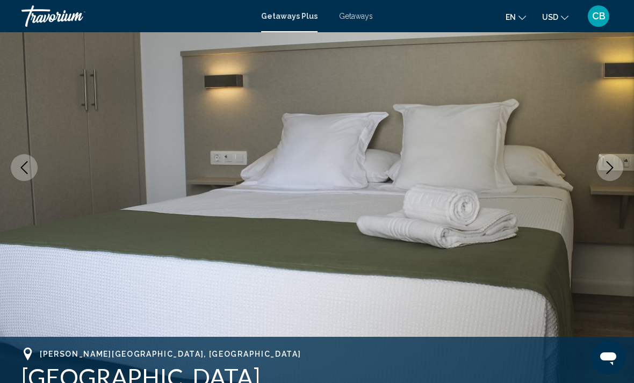
click at [608, 172] on icon "Next image" at bounding box center [609, 167] width 7 height 13
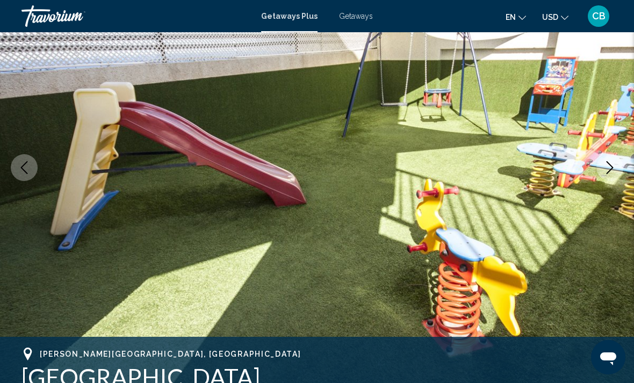
click at [610, 166] on icon "Next image" at bounding box center [609, 167] width 13 height 13
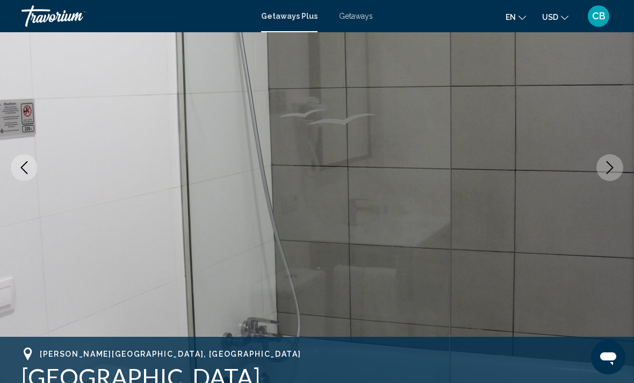
click at [606, 169] on icon "Next image" at bounding box center [609, 167] width 13 height 13
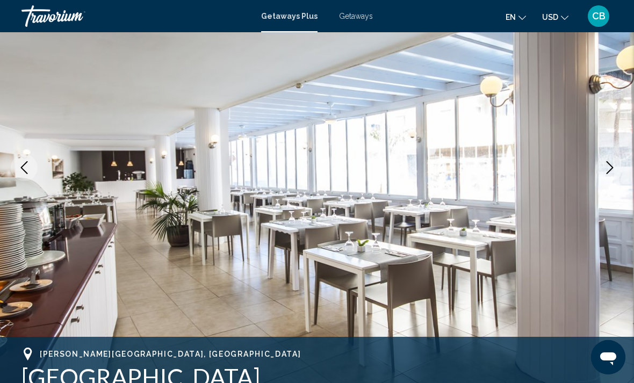
click at [611, 157] on button "Next image" at bounding box center [609, 167] width 27 height 27
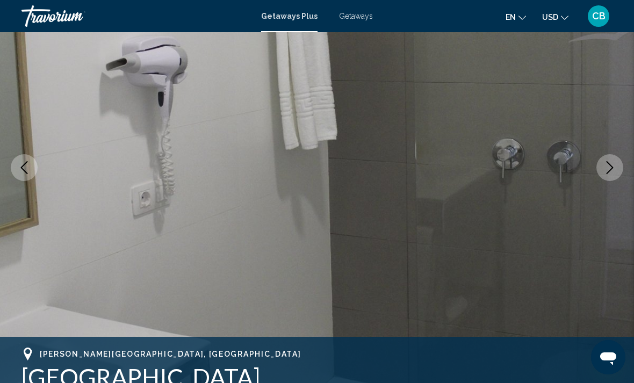
click at [614, 155] on button "Next image" at bounding box center [609, 167] width 27 height 27
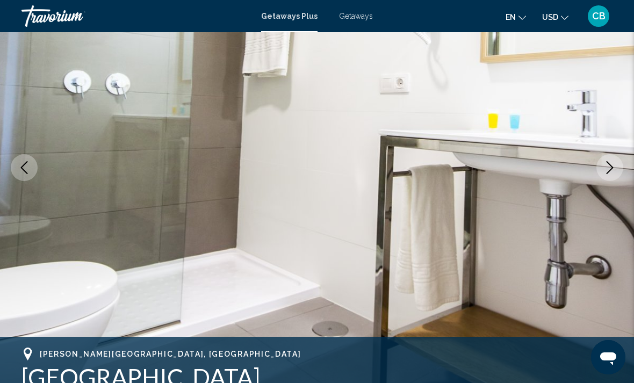
click at [610, 161] on button "Next image" at bounding box center [609, 167] width 27 height 27
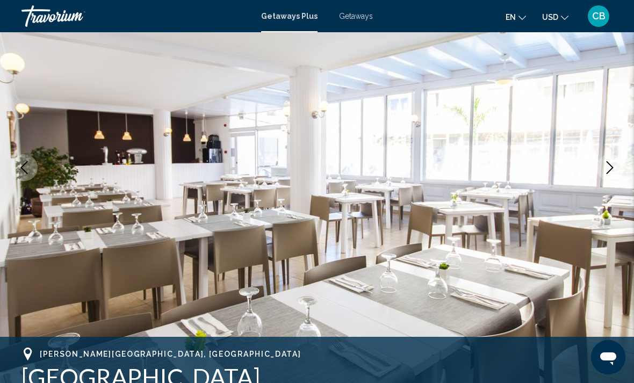
click at [610, 160] on button "Next image" at bounding box center [609, 167] width 27 height 27
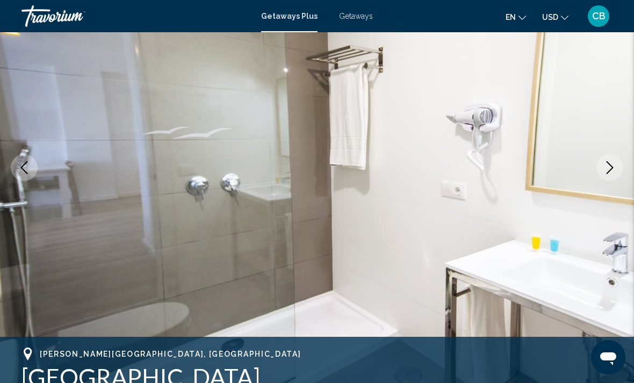
click at [609, 161] on button "Next image" at bounding box center [609, 167] width 27 height 27
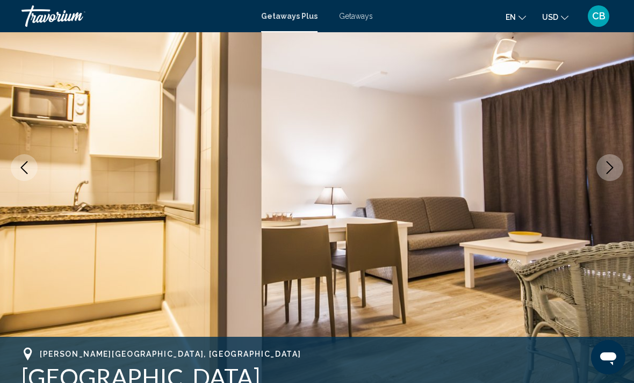
click at [612, 161] on button "Next image" at bounding box center [609, 167] width 27 height 27
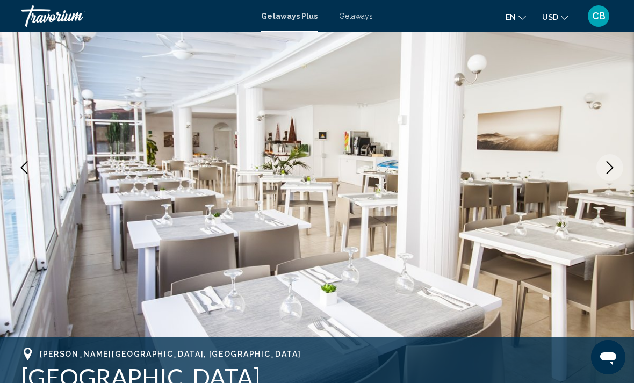
click at [613, 160] on button "Next image" at bounding box center [609, 167] width 27 height 27
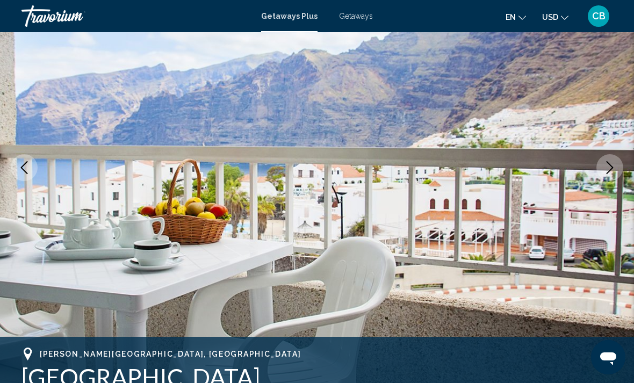
click at [613, 161] on button "Next image" at bounding box center [609, 167] width 27 height 27
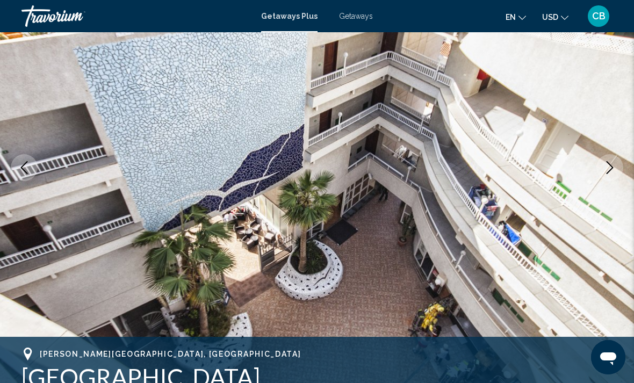
click at [615, 161] on button "Next image" at bounding box center [609, 167] width 27 height 27
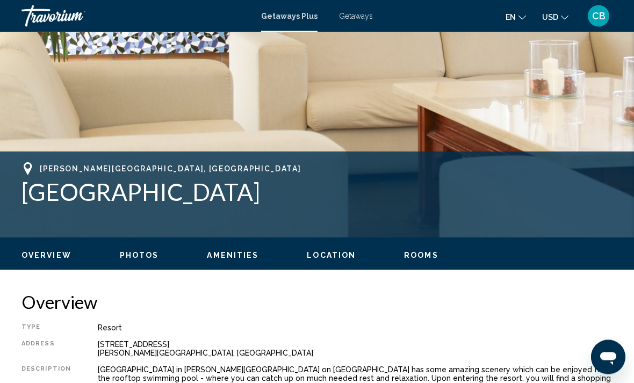
scroll to position [292, 0]
